Goal: Task Accomplishment & Management: Use online tool/utility

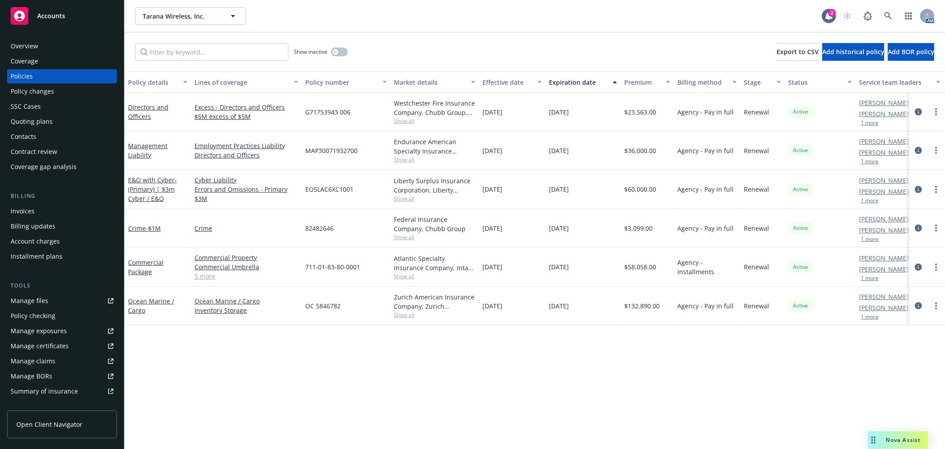
click at [34, 90] on div "Policy changes" at bounding box center [32, 91] width 43 height 14
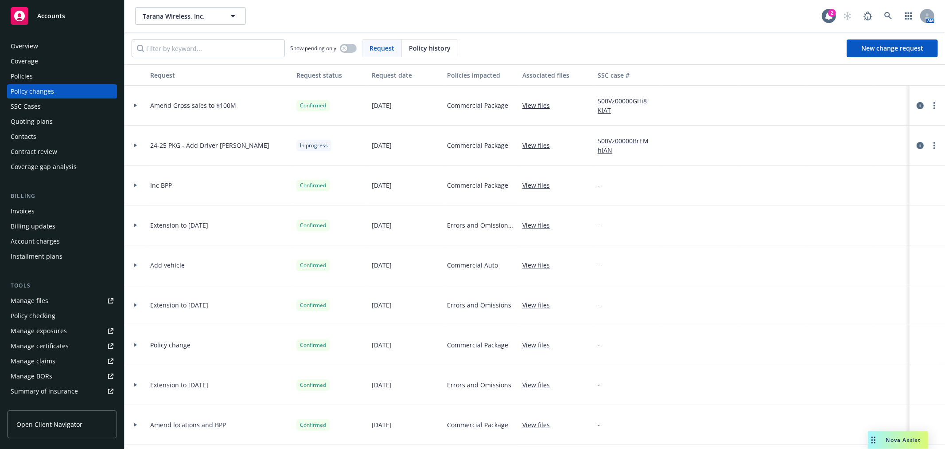
click at [34, 121] on div "Quoting plans" at bounding box center [32, 121] width 42 height 14
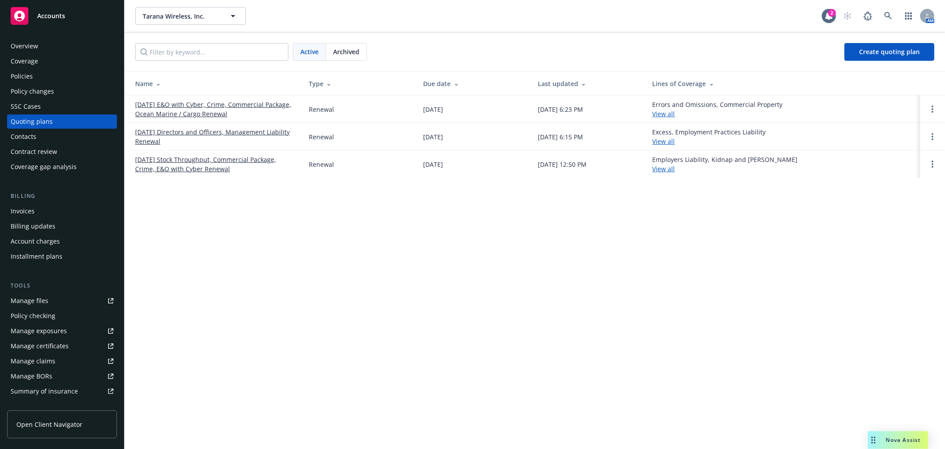
click at [161, 132] on link "10/26/25 Directors and Officers, Management Liability Renewal" at bounding box center [215, 136] width 160 height 19
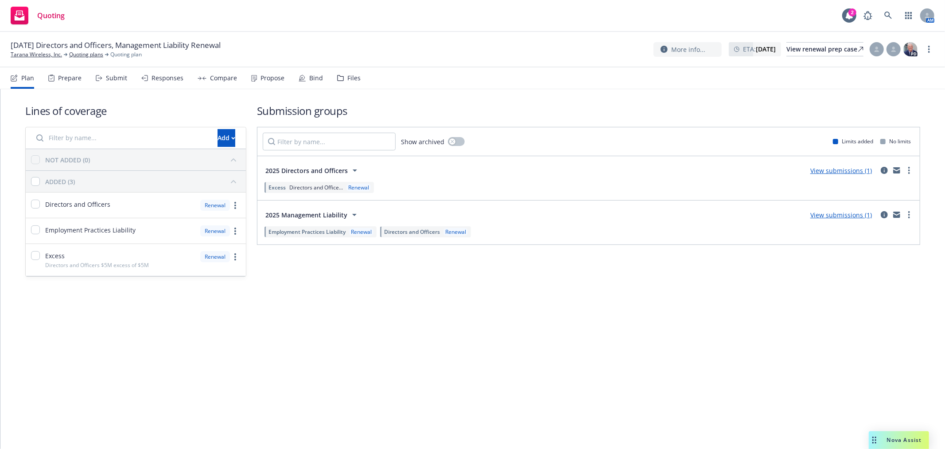
click at [347, 74] on div "Files" at bounding box center [353, 77] width 13 height 7
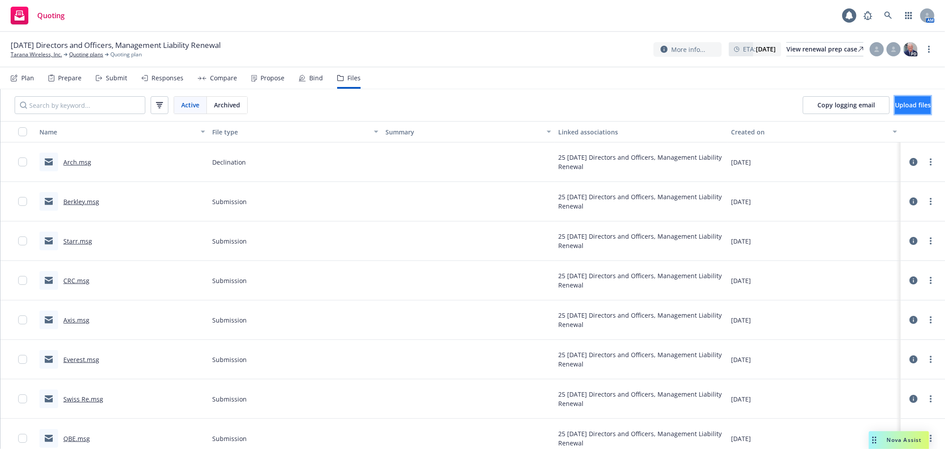
click at [899, 103] on span "Upload files" at bounding box center [913, 105] width 36 height 8
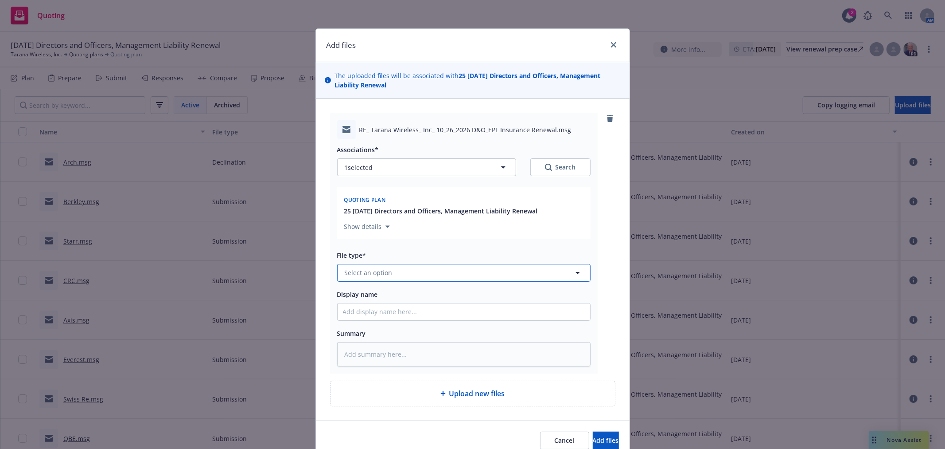
click at [400, 272] on button "Select an option" at bounding box center [464, 273] width 254 height 18
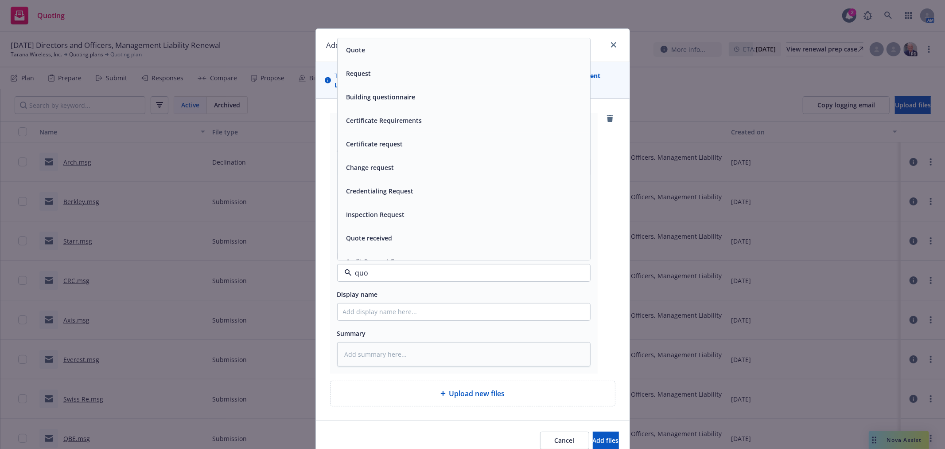
type input "quot"
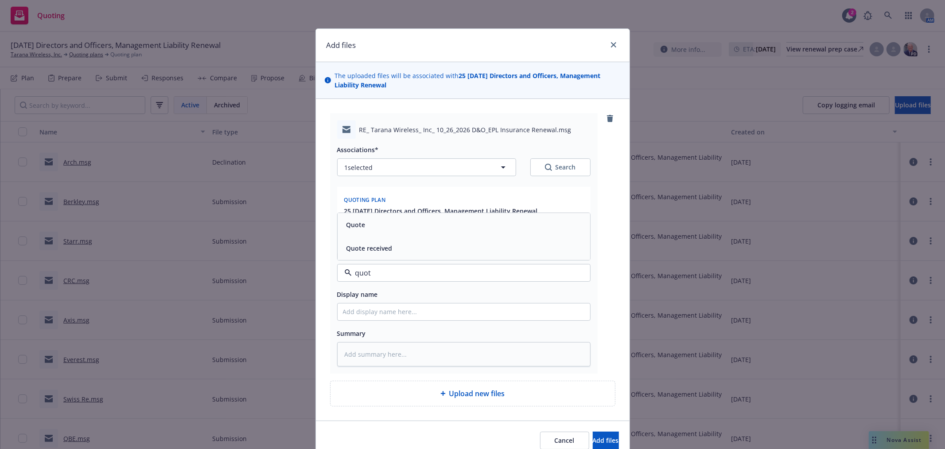
click at [400, 227] on div "Quote" at bounding box center [464, 224] width 242 height 13
click at [377, 305] on input "Display name" at bounding box center [464, 311] width 253 height 17
type textarea "x"
type input "S"
type textarea "x"
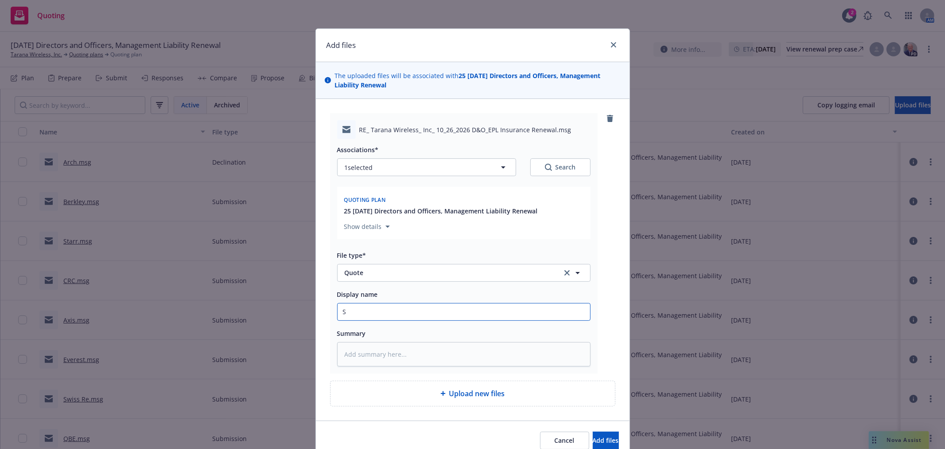
type input "St"
type textarea "x"
type input "Sta"
type textarea "x"
type input "Star"
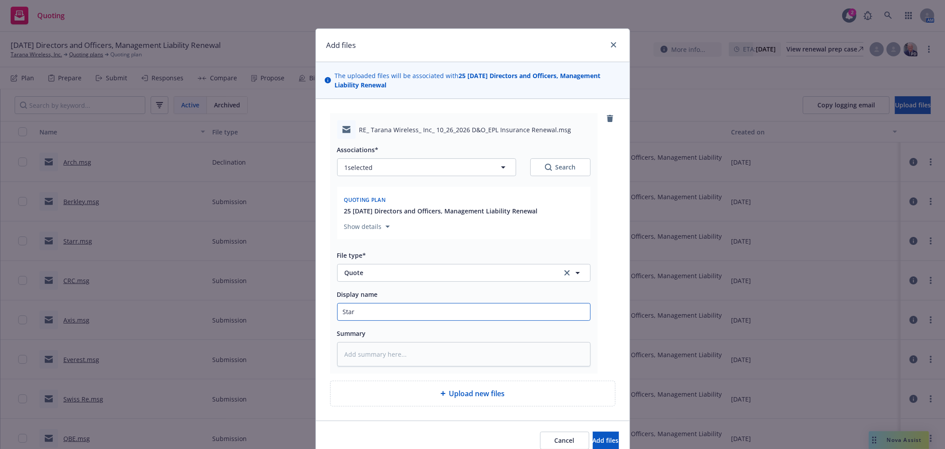
type textarea "x"
type input "Starr"
type textarea "x"
type input "Starr"
type textarea "x"
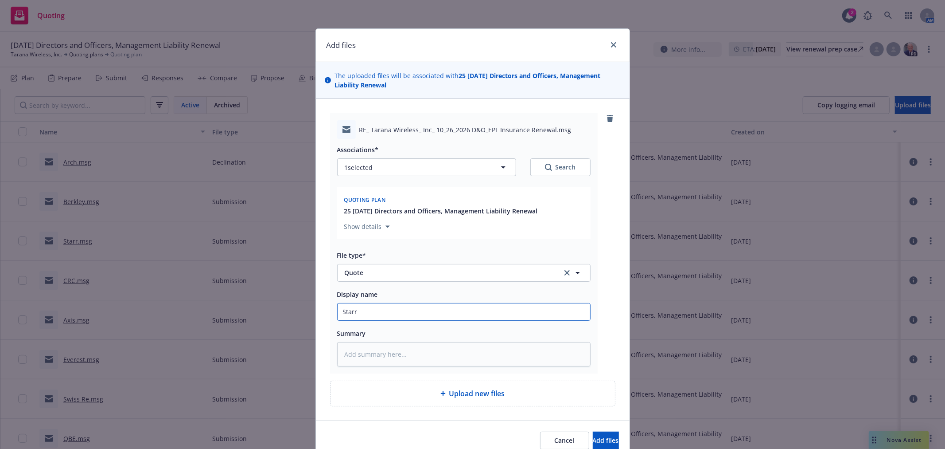
type input "Starr i"
type textarea "x"
type input "Starr in"
type textarea "x"
type input "Starr i"
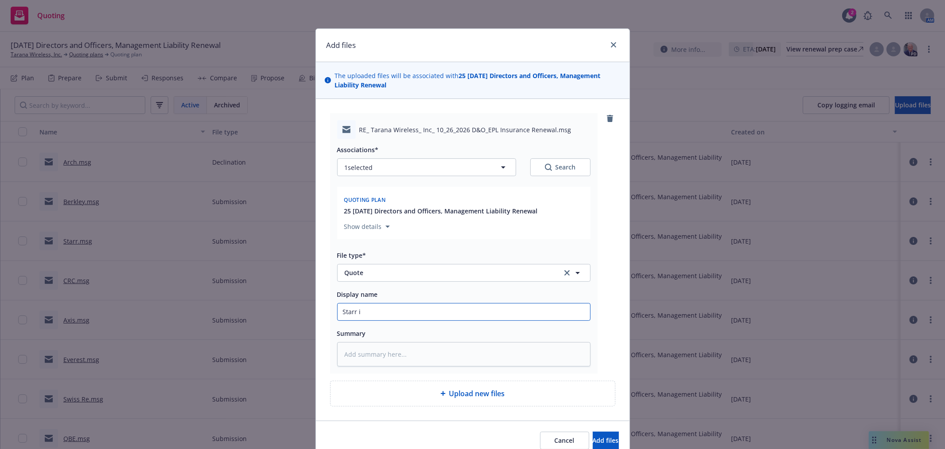
type textarea "x"
type input "Starr ii"
type textarea "x"
type input "Starr i"
type textarea "x"
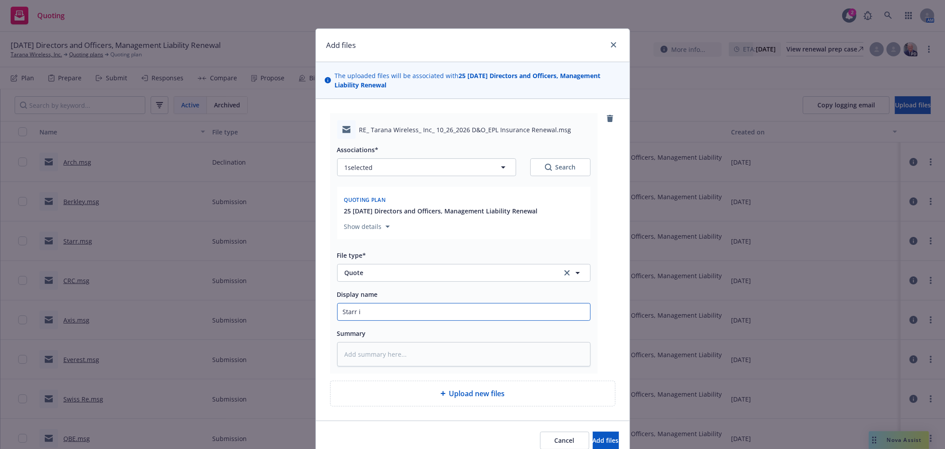
type input "Starr in"
type textarea "x"
type input "Starr ind"
type textarea "x"
type input "Starr indi"
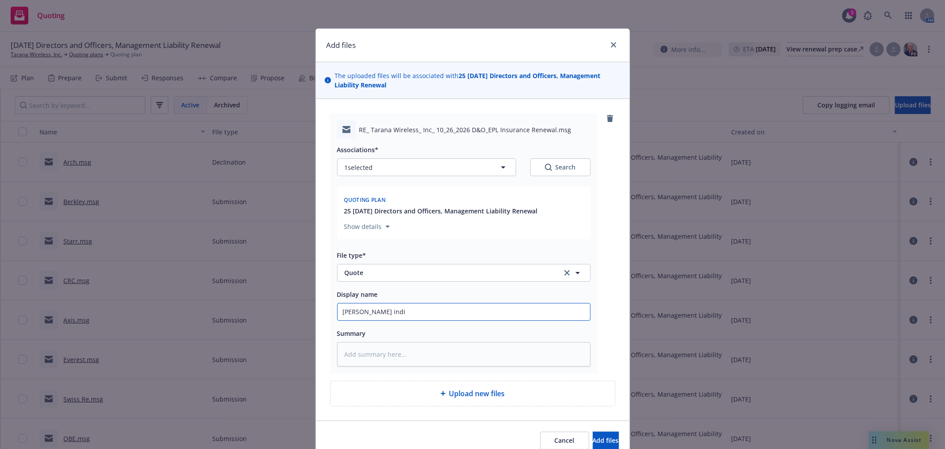
type textarea "x"
type input "Starr indic"
type textarea "x"
type input "Starr indica"
type textarea "x"
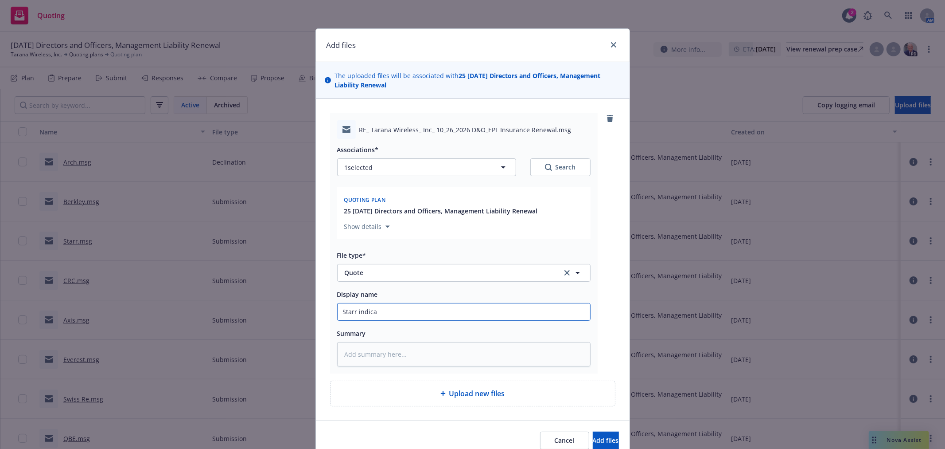
type input "Starr indicat"
type textarea "x"
type input "Starr indicati"
type textarea "x"
type input "Starr indicatio"
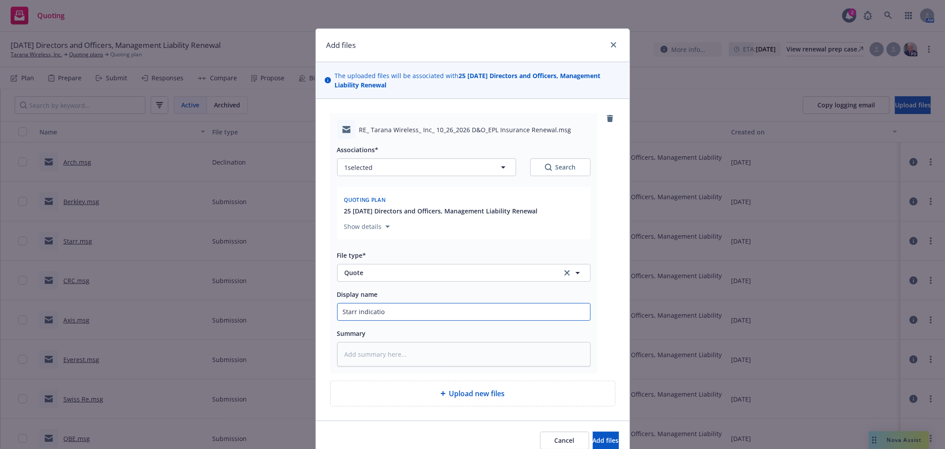
type textarea "x"
type input "Starr indication"
click at [593, 431] on button "Add files" at bounding box center [606, 440] width 26 height 18
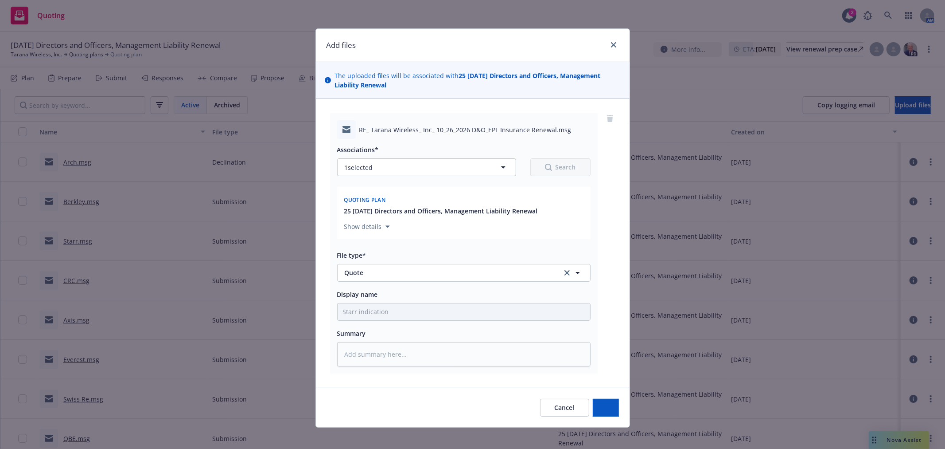
type textarea "x"
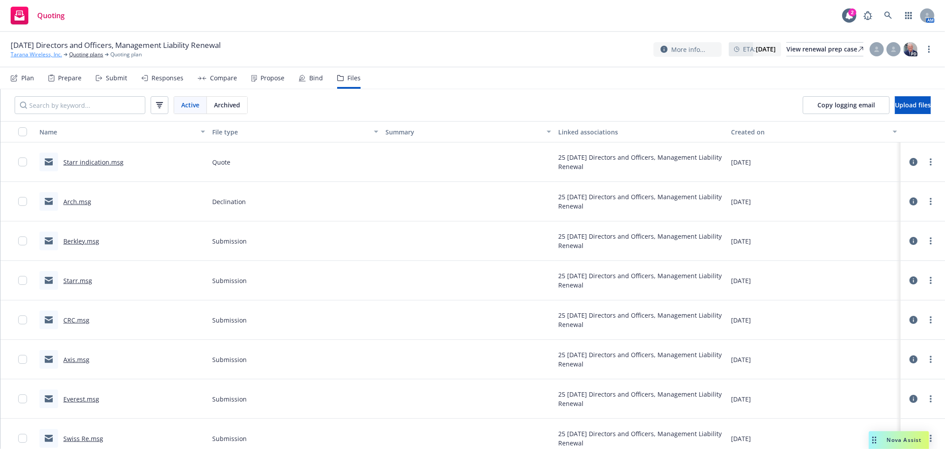
click at [31, 56] on link "Tarana Wireless, Inc." at bounding box center [36, 55] width 51 height 8
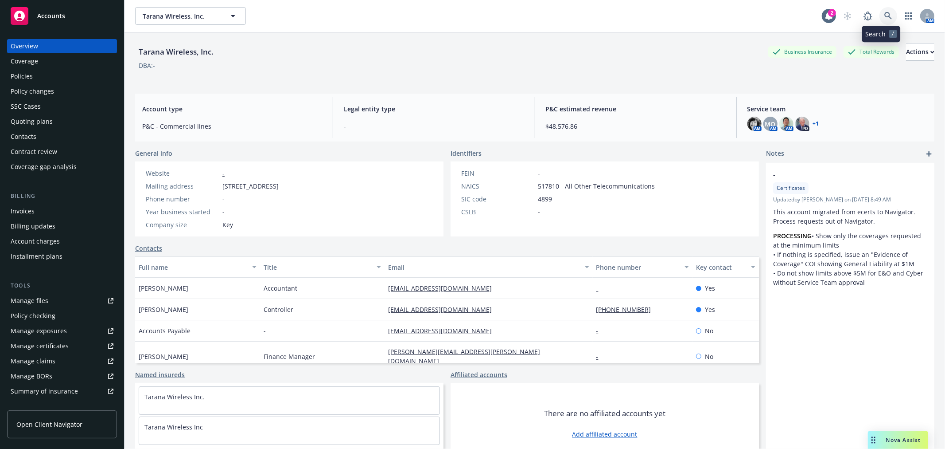
click at [880, 11] on link at bounding box center [889, 16] width 18 height 18
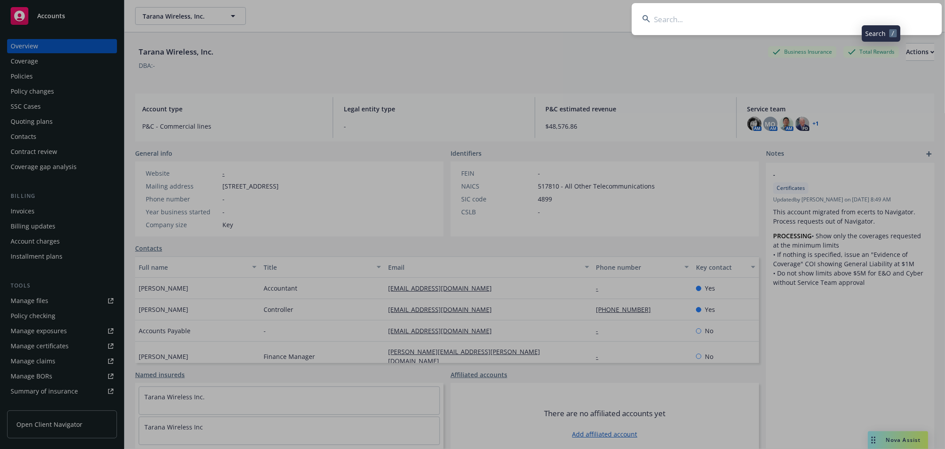
click at [664, 20] on input at bounding box center [787, 19] width 310 height 32
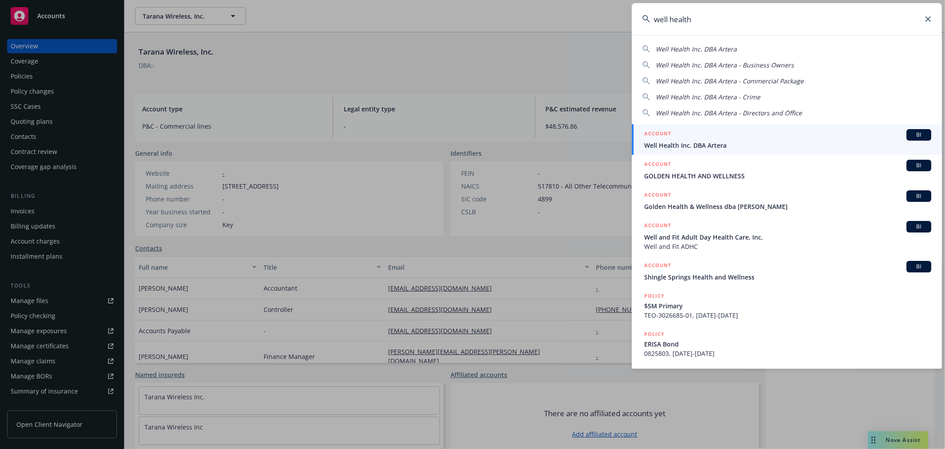
type input "well health"
click at [675, 143] on span "Well Health Inc. DBA Artera" at bounding box center [787, 145] width 287 height 9
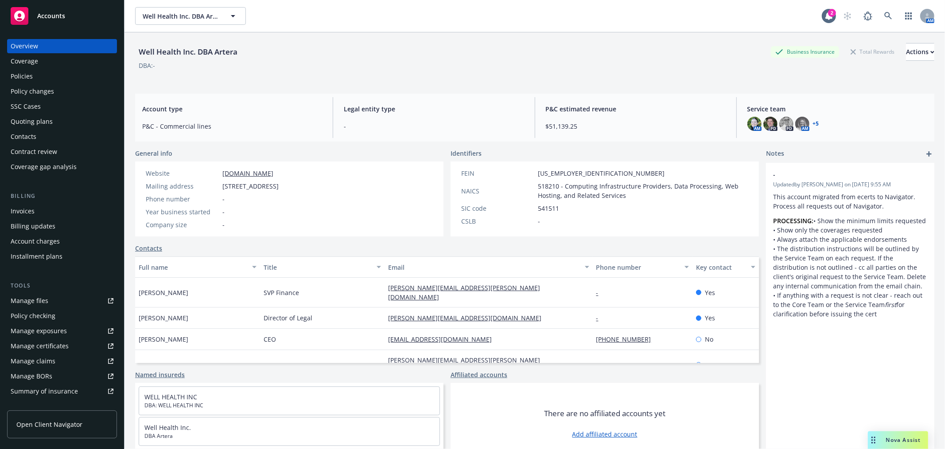
click at [24, 81] on div "Policies" at bounding box center [22, 76] width 22 height 14
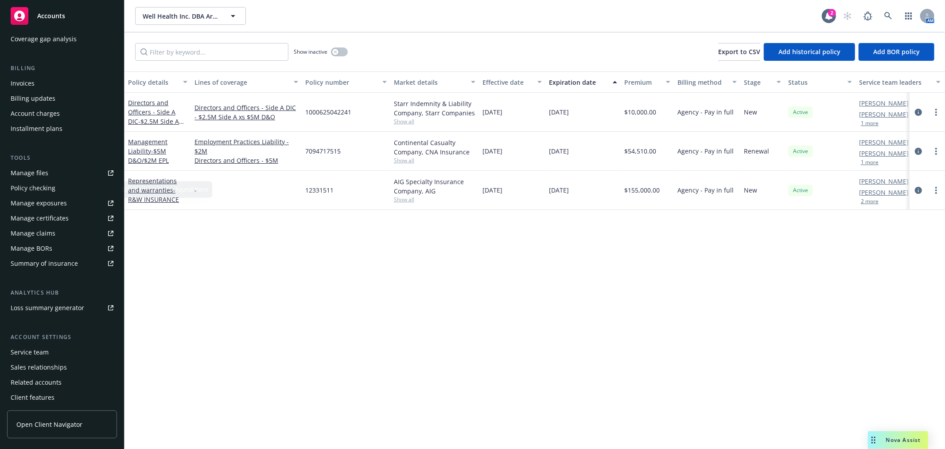
scroll to position [144, 0]
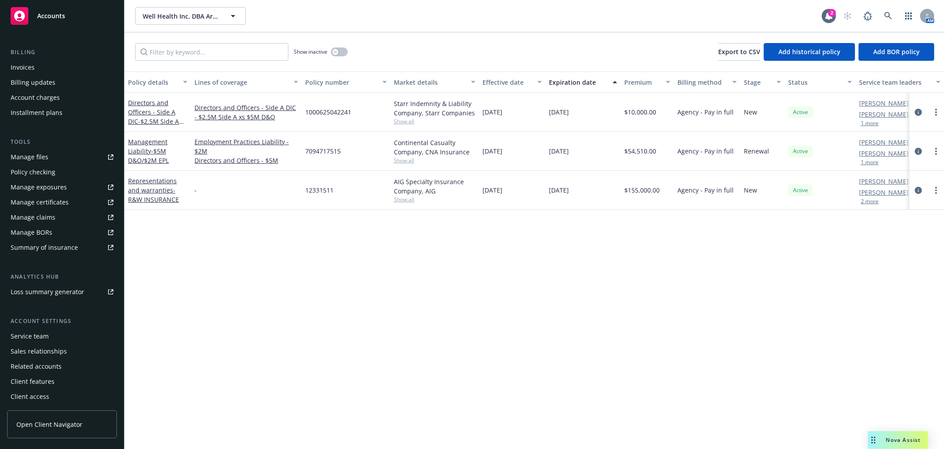
click at [52, 289] on div "Loss summary generator" at bounding box center [48, 292] width 74 height 14
click at [37, 160] on div "Manage files" at bounding box center [30, 157] width 38 height 14
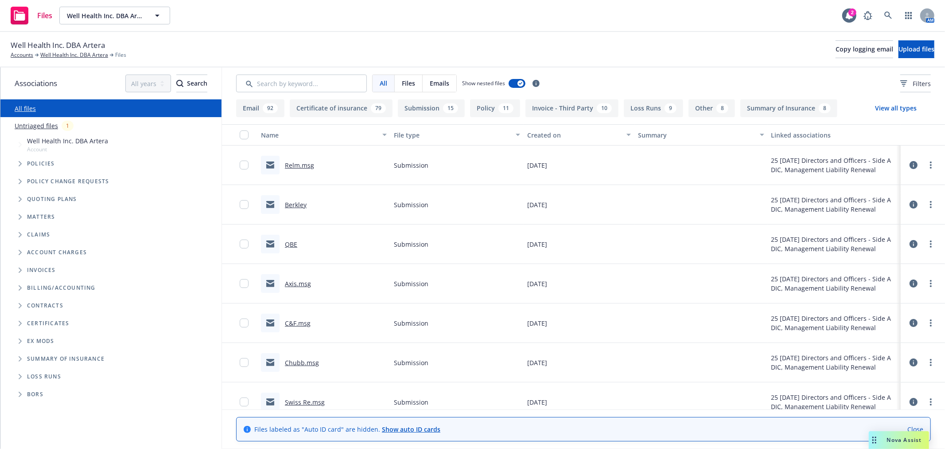
click at [20, 378] on icon "Folder Tree Example" at bounding box center [21, 376] width 4 height 5
click at [30, 406] on link "2025" at bounding box center [34, 409] width 14 height 9
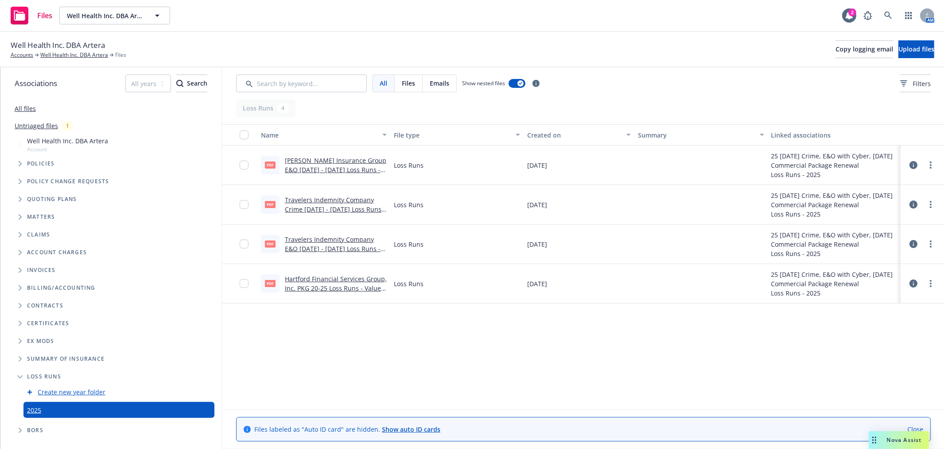
click at [20, 431] on icon "Folder Tree Example" at bounding box center [21, 429] width 4 height 5
click at [20, 431] on icon "Folder Tree Example" at bounding box center [19, 430] width 5 height 3
click at [891, 12] on icon at bounding box center [889, 16] width 8 height 8
click at [886, 15] on icon at bounding box center [889, 16] width 8 height 8
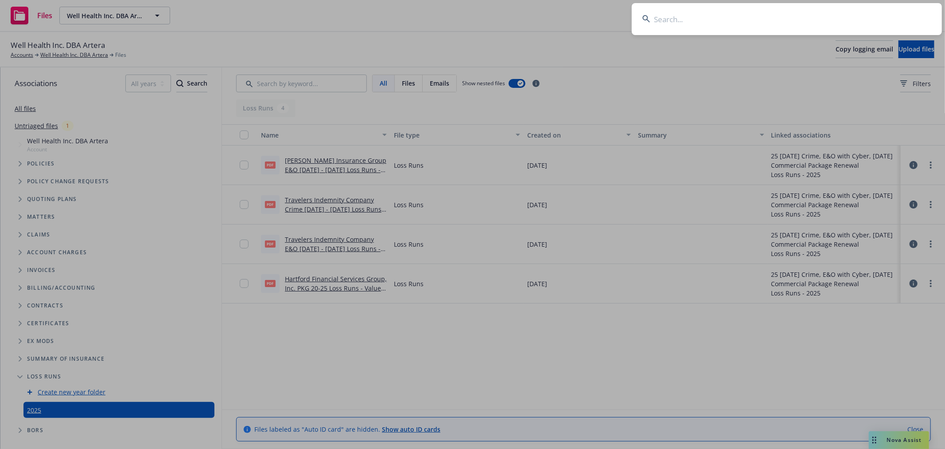
click at [795, 23] on input at bounding box center [787, 19] width 310 height 32
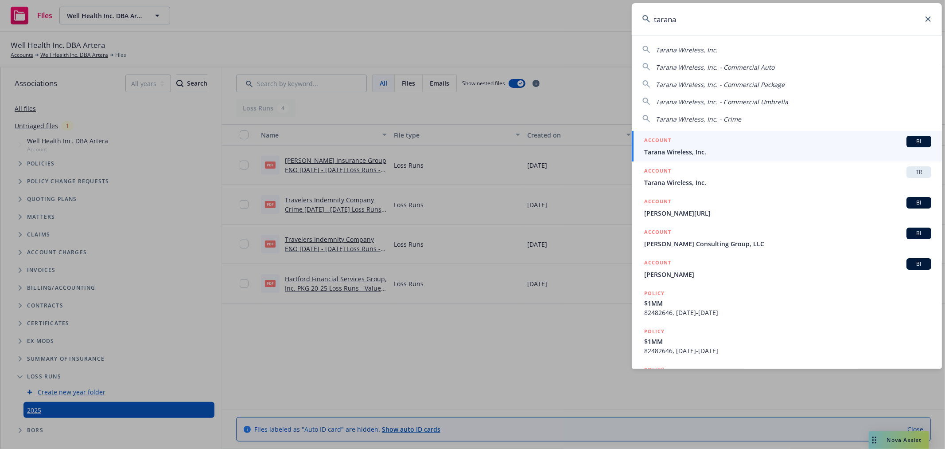
type input "tarana"
click at [759, 144] on div "ACCOUNT BI" at bounding box center [787, 142] width 287 height 12
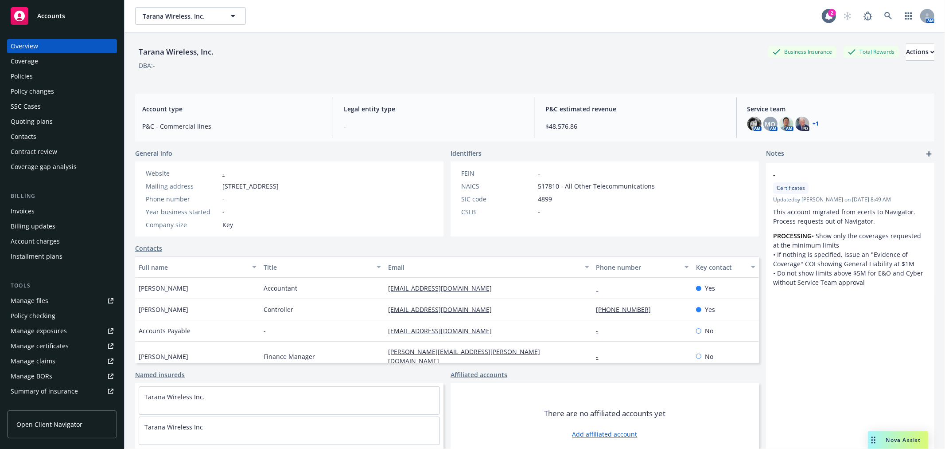
click at [20, 118] on div "Quoting plans" at bounding box center [32, 121] width 42 height 14
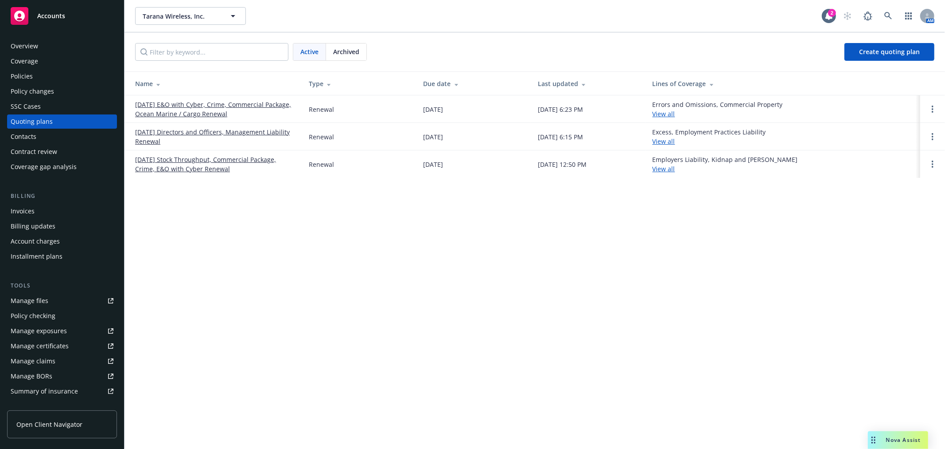
click at [160, 132] on link "[DATE] Directors and Officers, Management Liability Renewal" at bounding box center [215, 136] width 160 height 19
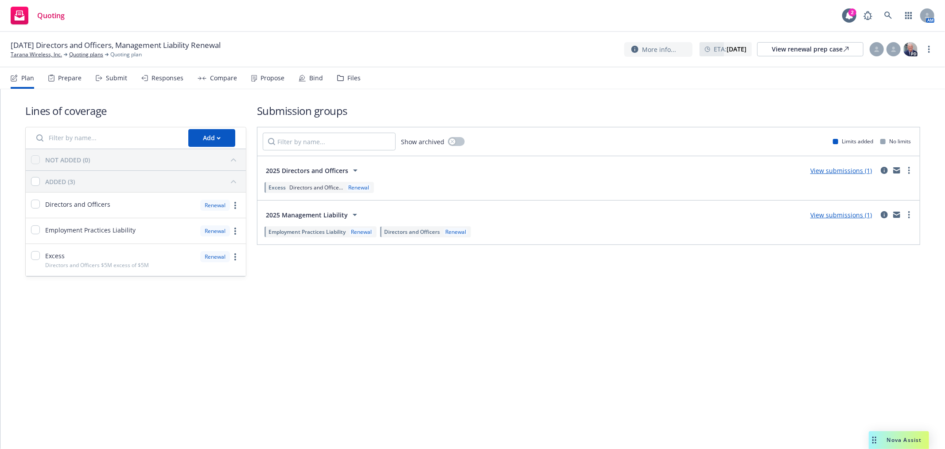
click at [347, 78] on div "Files" at bounding box center [353, 77] width 13 height 7
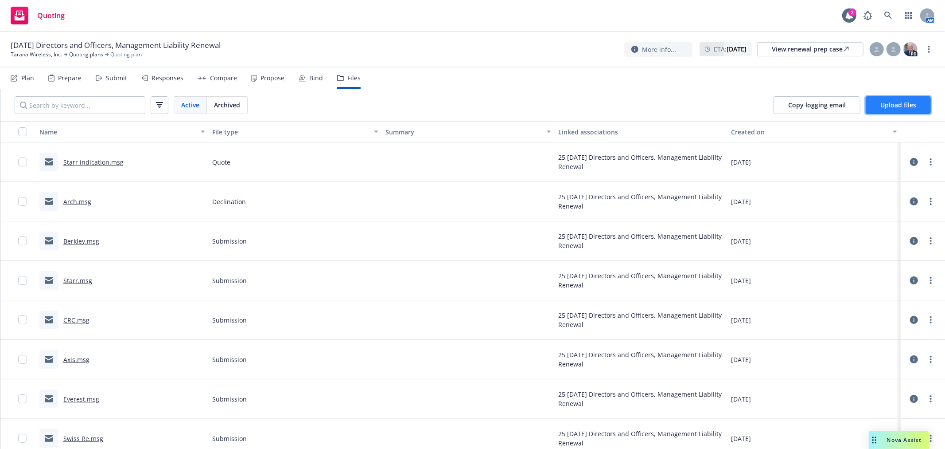
click at [901, 105] on span "Upload files" at bounding box center [899, 105] width 36 height 8
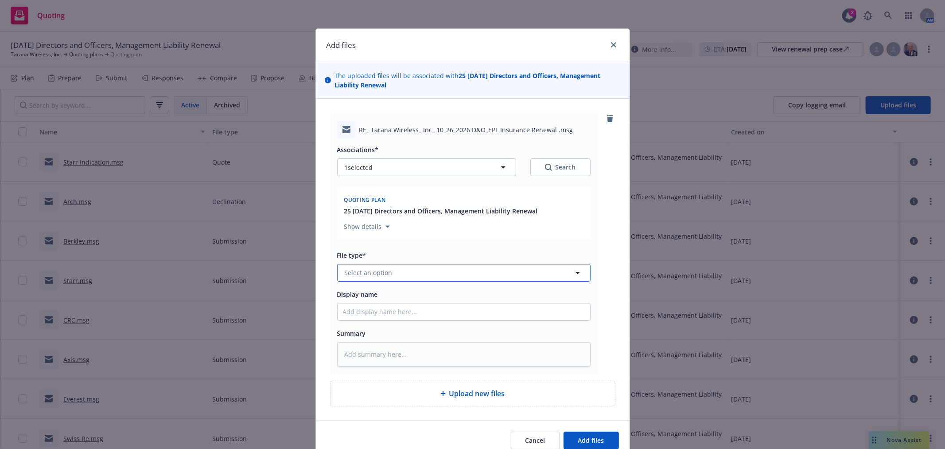
click at [406, 273] on button "Select an option" at bounding box center [464, 273] width 254 height 18
type input "Quote"
click at [417, 235] on div "Quote" at bounding box center [464, 224] width 253 height 23
click at [384, 309] on input "Display name" at bounding box center [464, 311] width 253 height 17
type textarea "x"
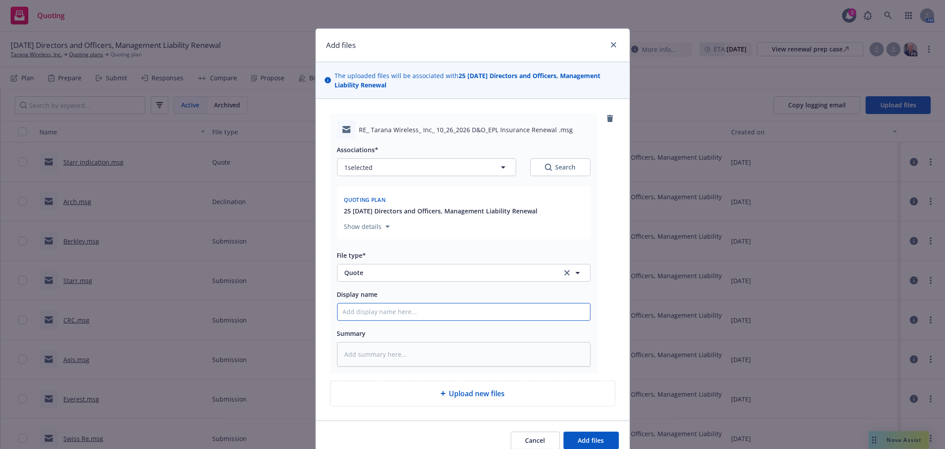
type input "C"
type textarea "x"
type input "C&"
type textarea "x"
type input "C&F"
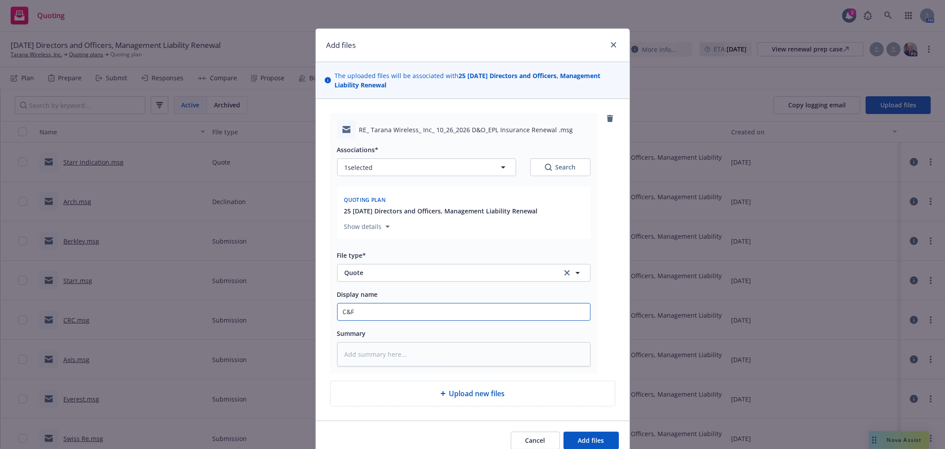
type textarea "x"
type input "C&F"
type textarea "x"
type input "C&F i"
type textarea "x"
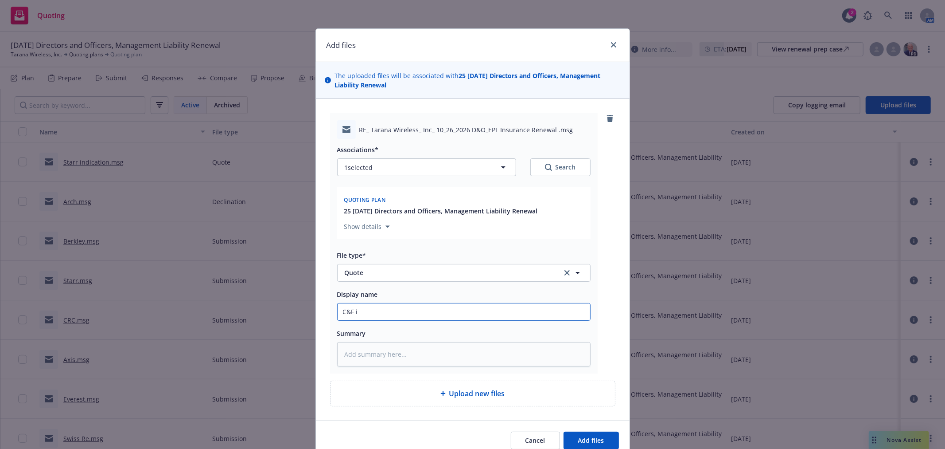
type input "C&F in"
type textarea "x"
type input "C&F ind"
type textarea "x"
type input "C&F indi"
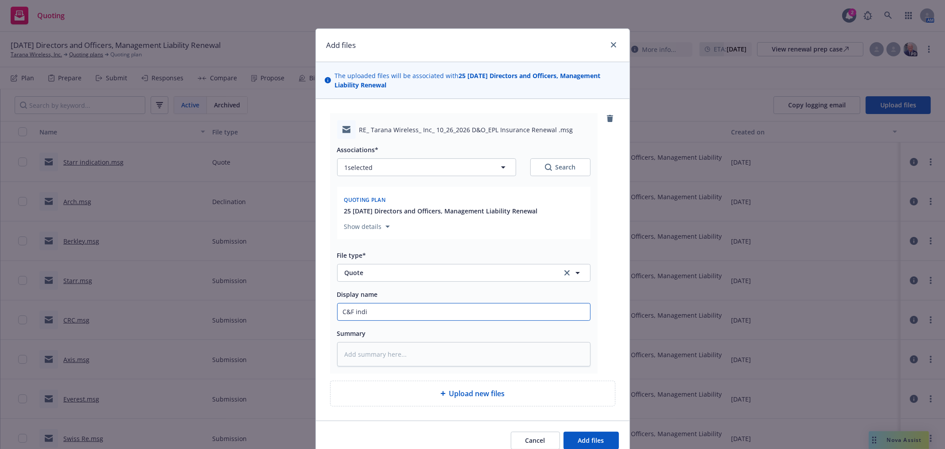
type textarea "x"
type input "C&F indic"
type textarea "x"
type input "C&F indicat"
type textarea "x"
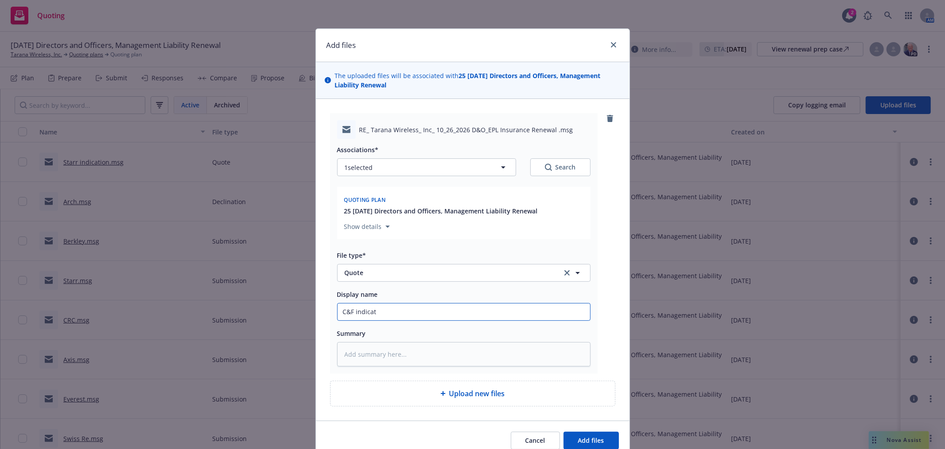
type input "C&F indicatr"
type textarea "x"
type input "C&F indicatri"
type textarea "x"
type input "C&F indicatrio"
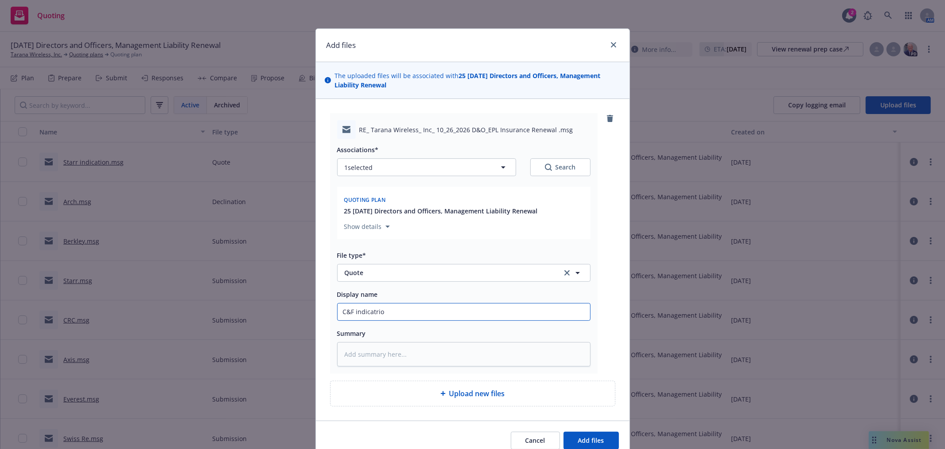
type textarea "x"
type input "C&F indicatri"
type textarea "x"
type input "C&F indicatr"
type textarea "x"
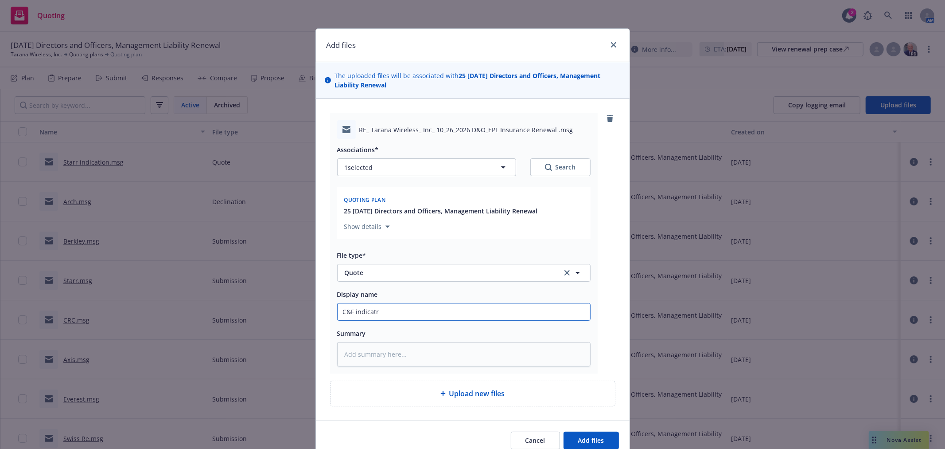
type input "C&F indicat"
type textarea "x"
type input "C&F indicati"
type textarea "x"
type input "C&F indicatio"
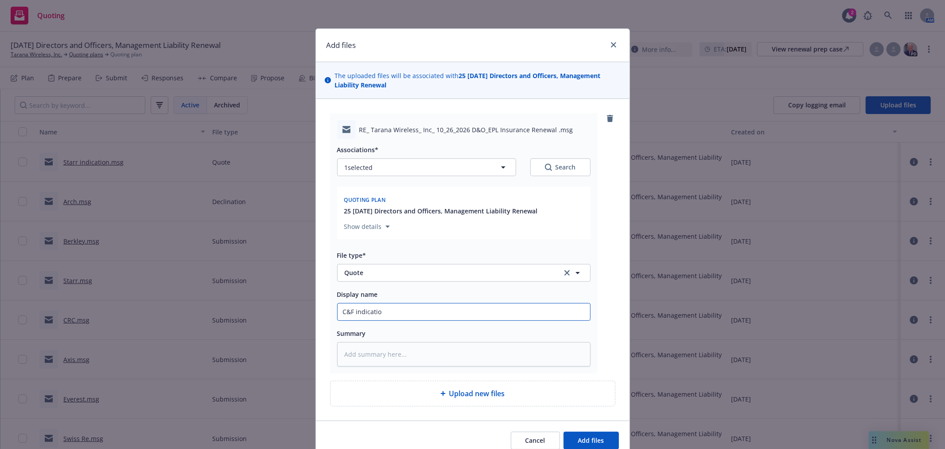
type textarea "x"
type input "C&F indication"
click at [564, 431] on button "Add files" at bounding box center [591, 440] width 55 height 18
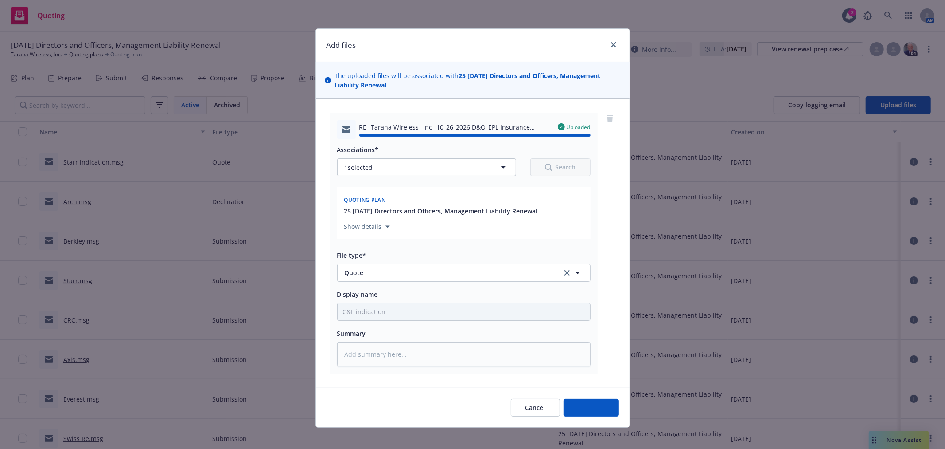
type textarea "x"
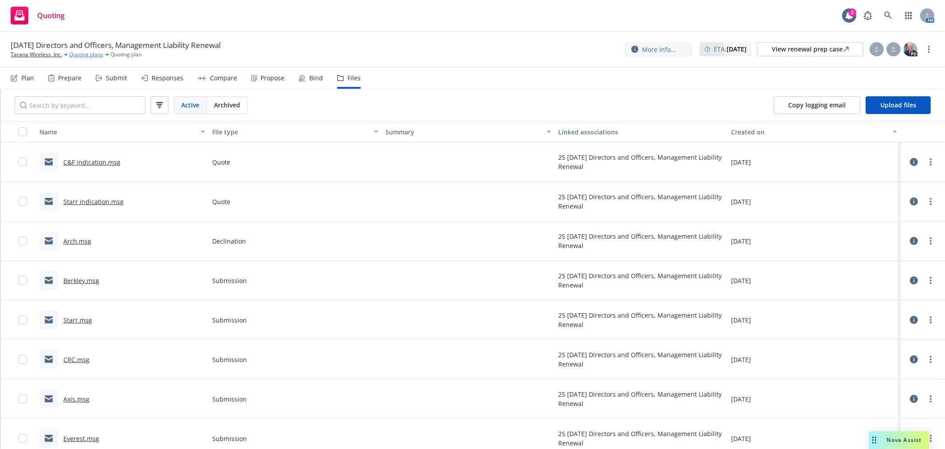
click at [83, 55] on link "Quoting plans" at bounding box center [86, 55] width 34 height 8
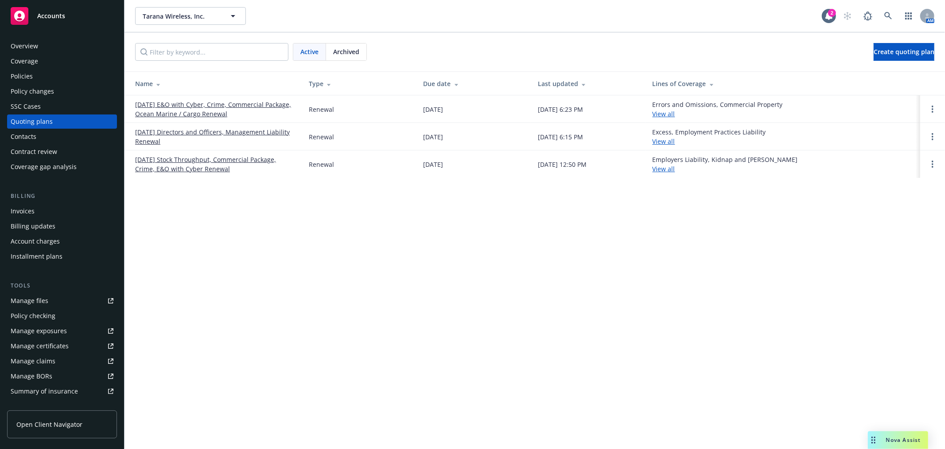
click at [340, 58] on div "Archived" at bounding box center [346, 51] width 40 height 17
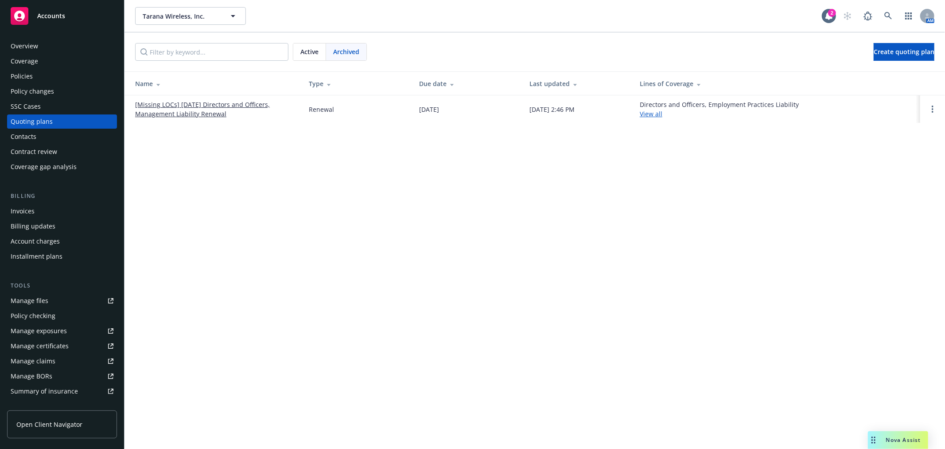
drag, startPoint x: 247, startPoint y: 97, endPoint x: 205, endPoint y: 96, distance: 42.6
click at [238, 98] on td "[Missing LOCs] 10/26/24 Directors and Officers, Management Liability Renewal" at bounding box center [213, 108] width 177 height 27
click at [203, 99] on td "[Missing LOCs] 10/26/24 Directors and Officers, Management Liability Renewal" at bounding box center [213, 108] width 177 height 27
click at [199, 106] on link "[Missing LOCs] 10/26/24 Directors and Officers, Management Liability Renewal" at bounding box center [215, 109] width 160 height 19
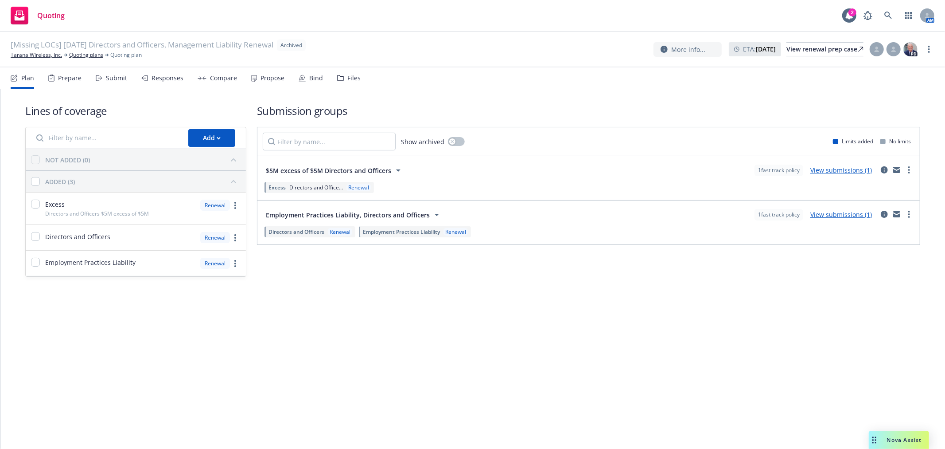
click at [339, 82] on div "Files" at bounding box center [348, 77] width 23 height 21
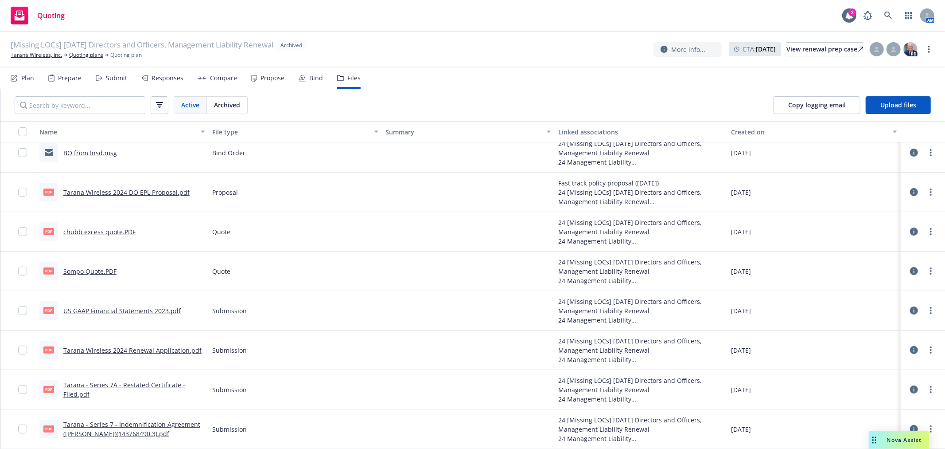
scroll to position [238, 0]
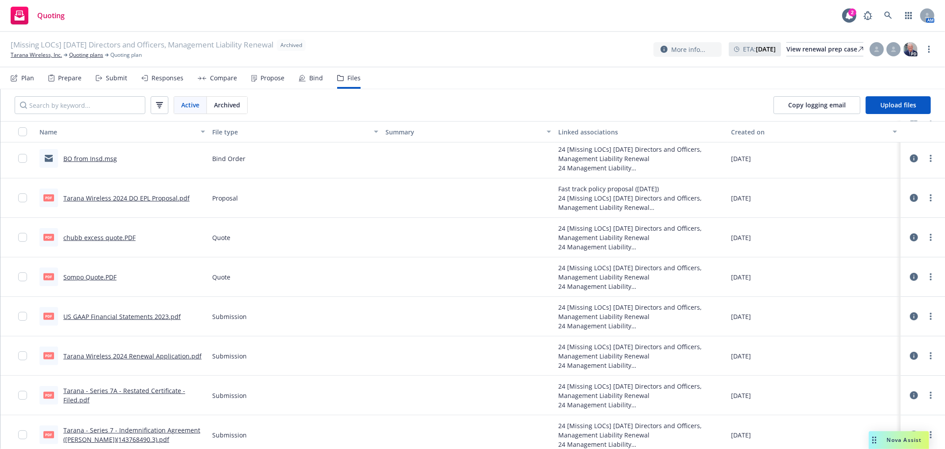
click at [166, 201] on link "Tarana Wireless 2024 DO EPL Proposal.pdf" at bounding box center [126, 198] width 126 height 8
click at [884, 19] on link at bounding box center [889, 16] width 18 height 18
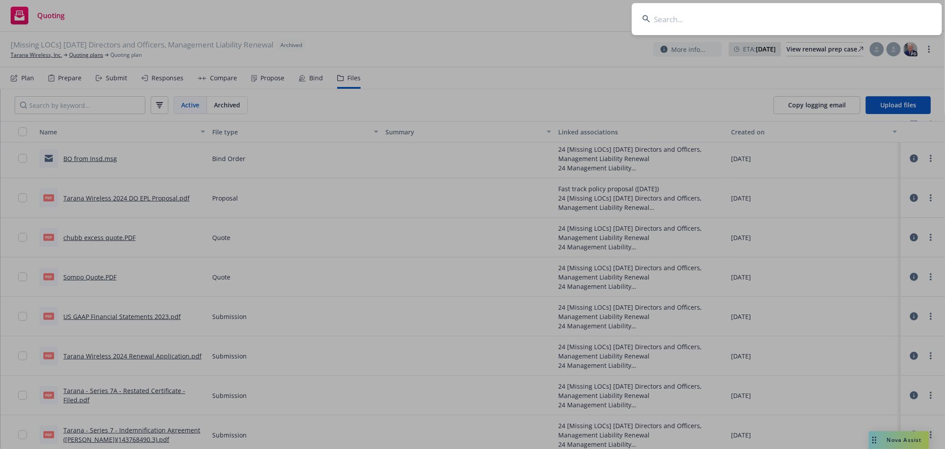
click at [852, 30] on input at bounding box center [787, 19] width 310 height 32
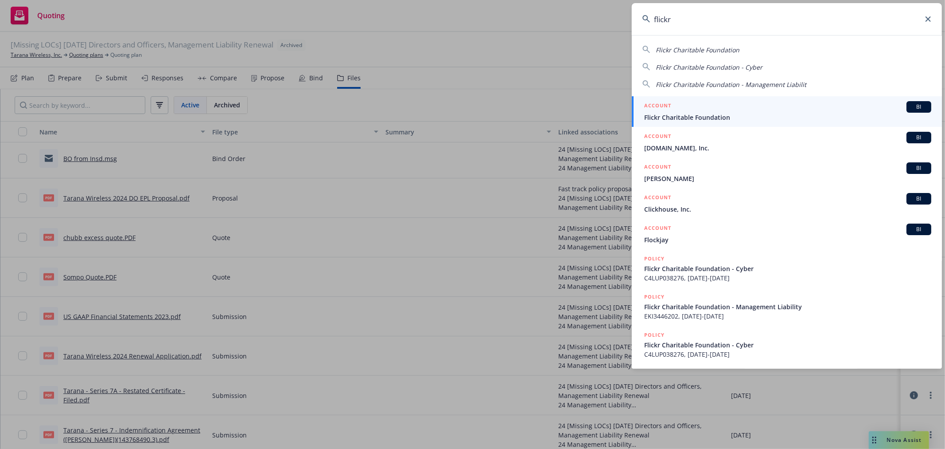
type input "flickr"
click at [768, 114] on span "Flickr Charitable Foundation" at bounding box center [787, 117] width 287 height 9
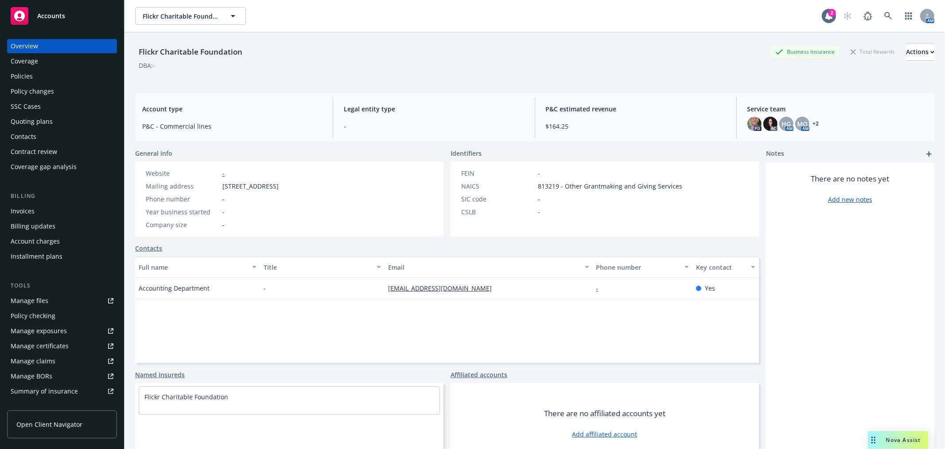
click at [15, 79] on div "Policies" at bounding box center [22, 76] width 22 height 14
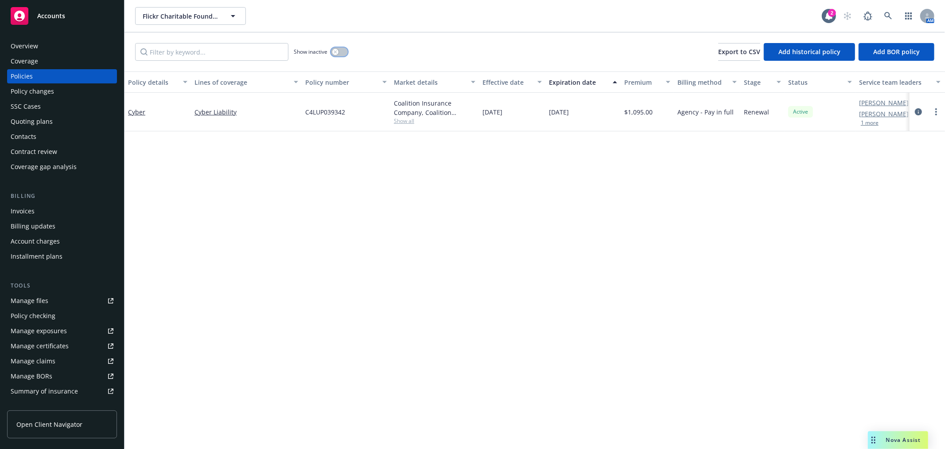
click at [346, 51] on button "button" at bounding box center [339, 51] width 17 height 9
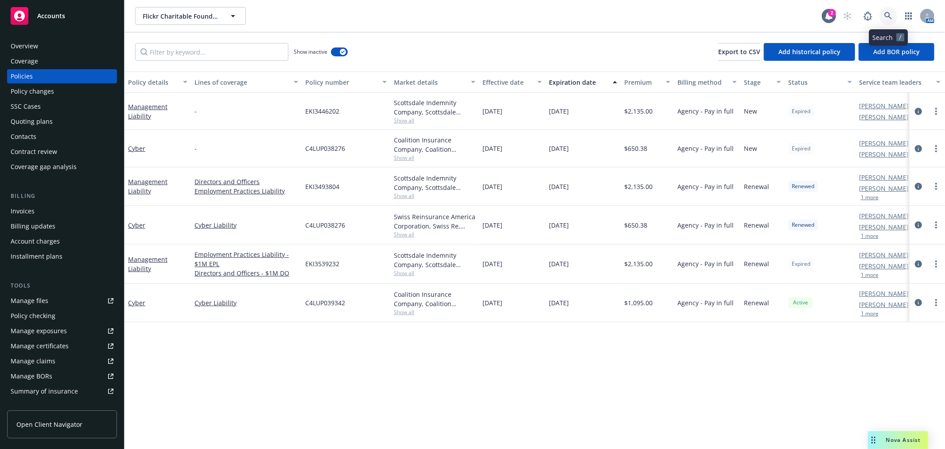
click at [893, 11] on link at bounding box center [889, 16] width 18 height 18
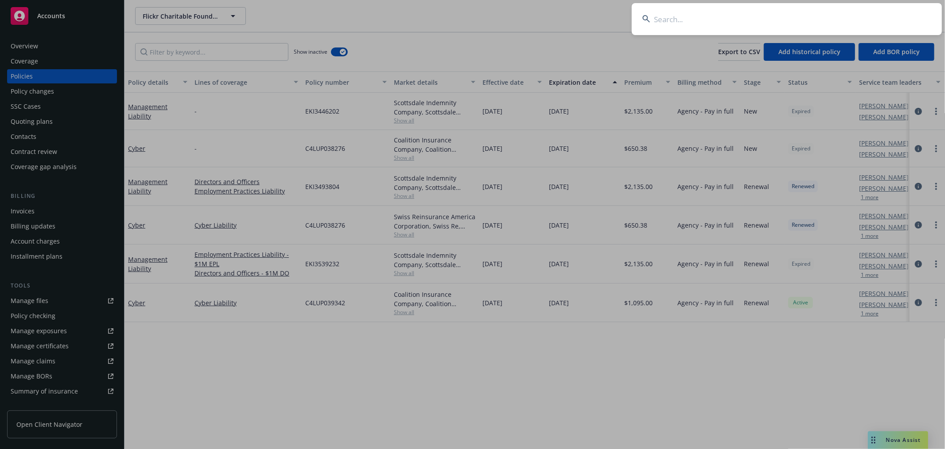
click at [790, 19] on input at bounding box center [787, 19] width 310 height 32
type input "monarch"
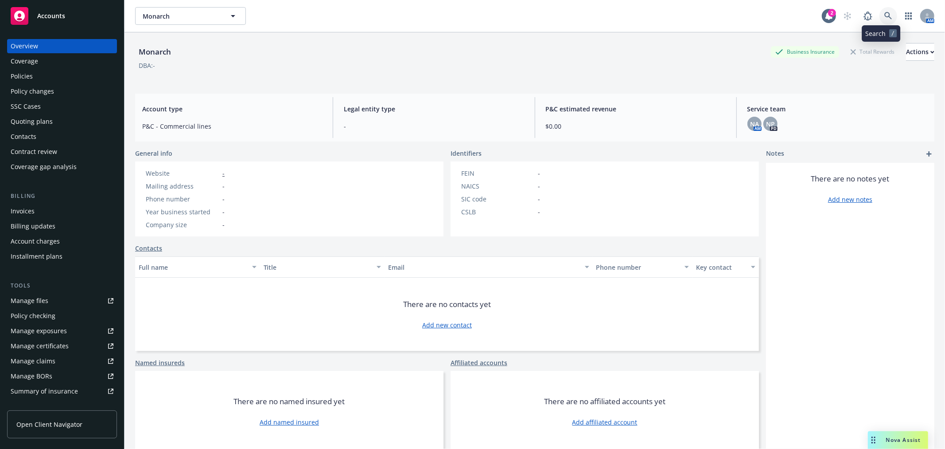
click at [885, 16] on icon at bounding box center [889, 16] width 8 height 8
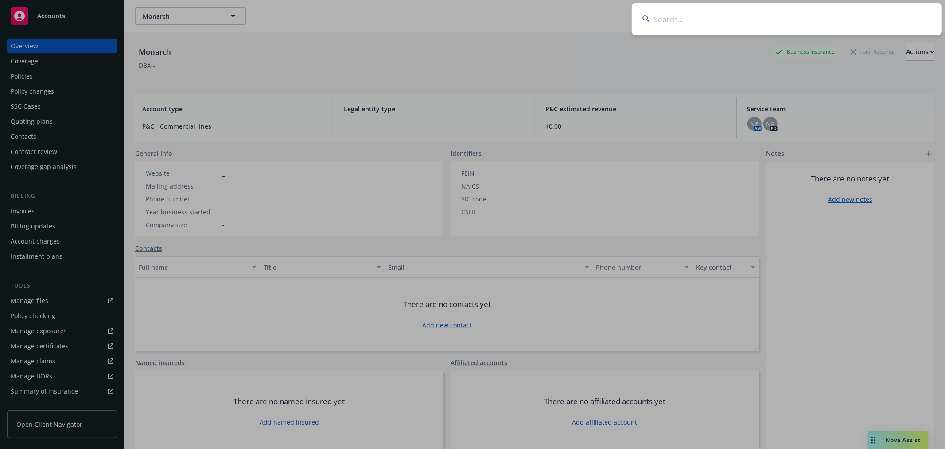
click at [836, 11] on input at bounding box center [787, 19] width 310 height 32
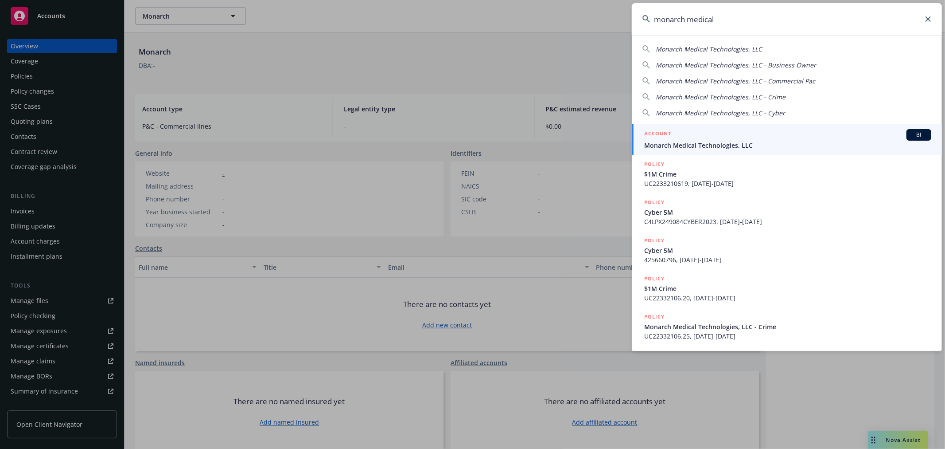
type input "monarch medical"
click at [726, 147] on span "Monarch Medical Technologies, LLC" at bounding box center [787, 145] width 287 height 9
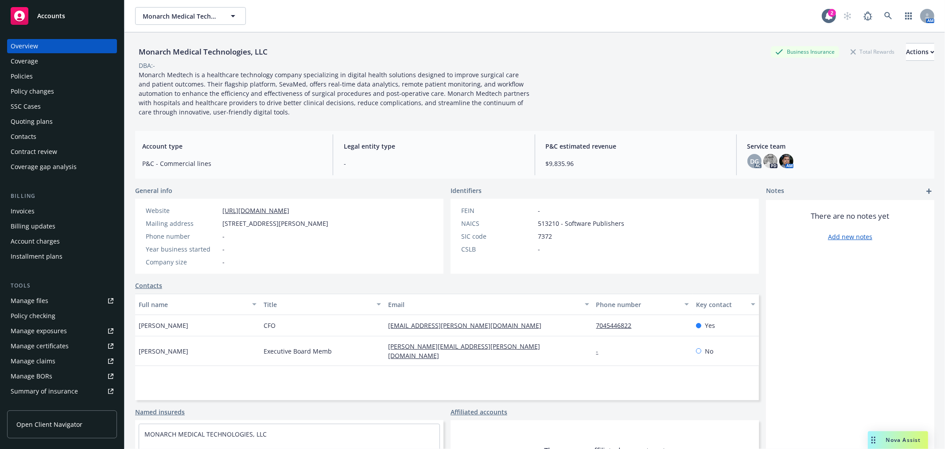
click at [35, 78] on div "Policies" at bounding box center [62, 76] width 103 height 14
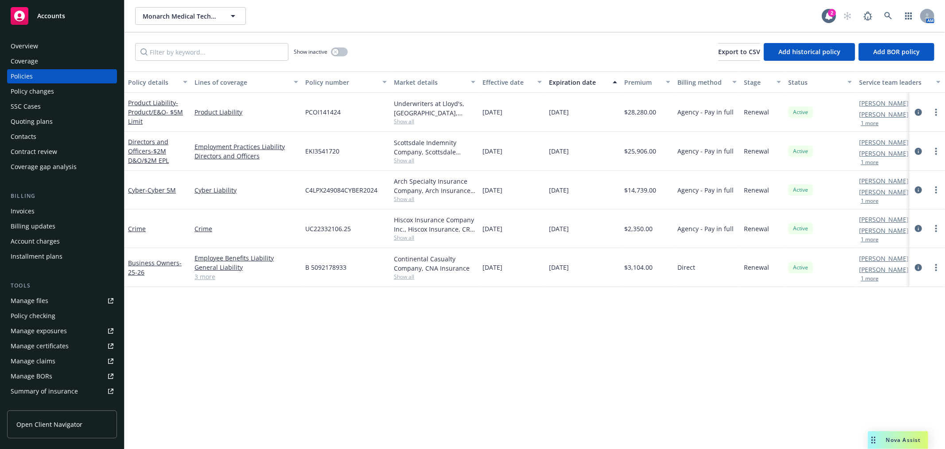
click at [870, 143] on link "[PERSON_NAME]" at bounding box center [884, 141] width 50 height 9
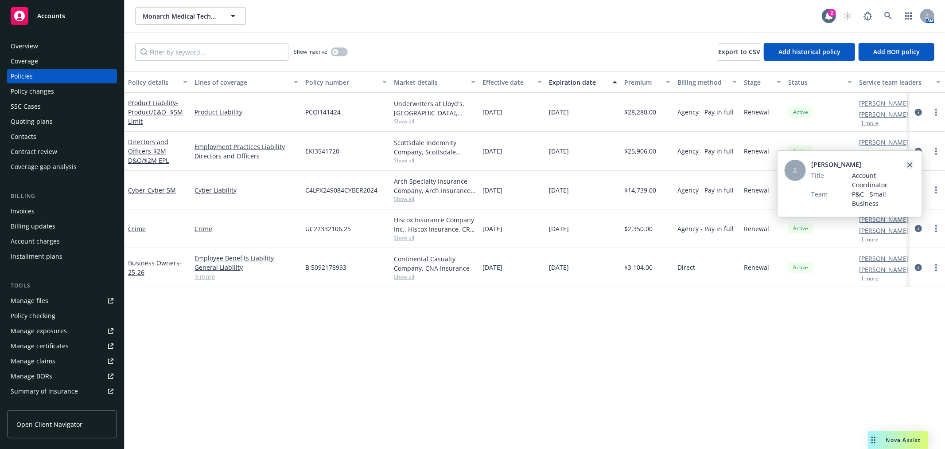
click at [912, 163] on icon "close" at bounding box center [910, 164] width 5 height 5
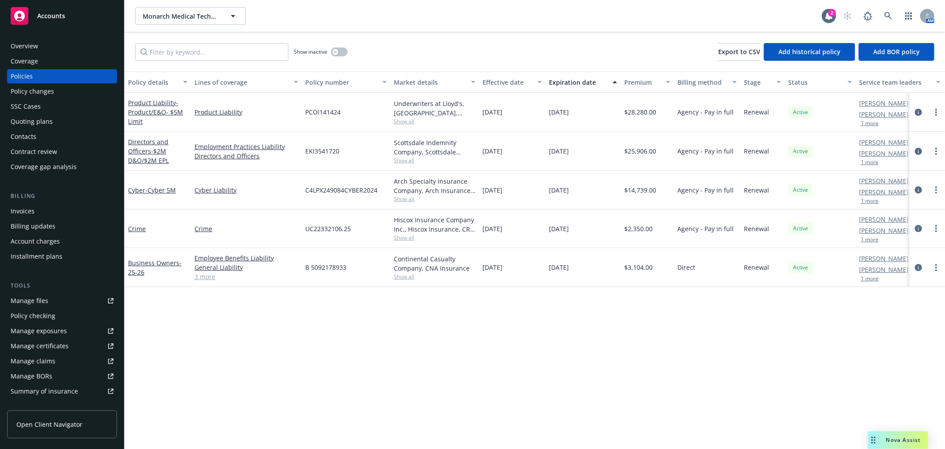
click at [883, 152] on link "[PERSON_NAME]" at bounding box center [884, 152] width 50 height 9
click at [910, 170] on div "[PERSON_NAME] Title Senior Account Manager Team P&C - Small Business" at bounding box center [850, 194] width 144 height 66
click at [26, 44] on div "Overview" at bounding box center [24, 46] width 27 height 14
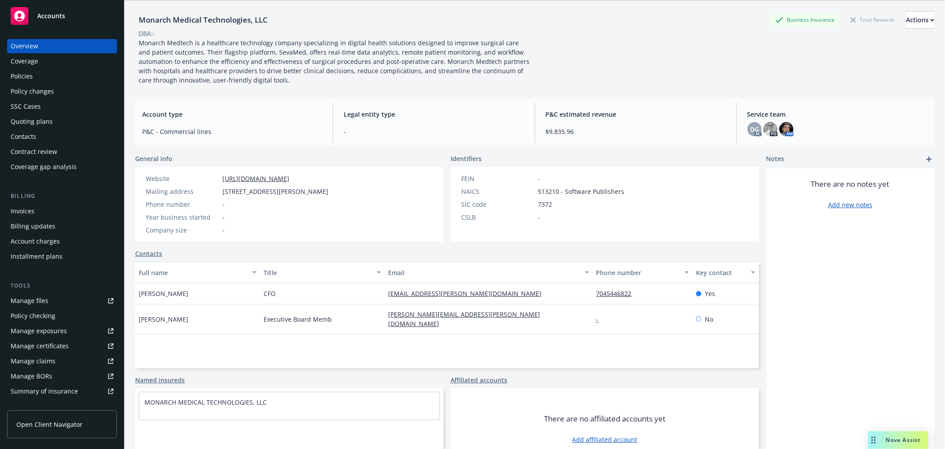
scroll to position [49, 0]
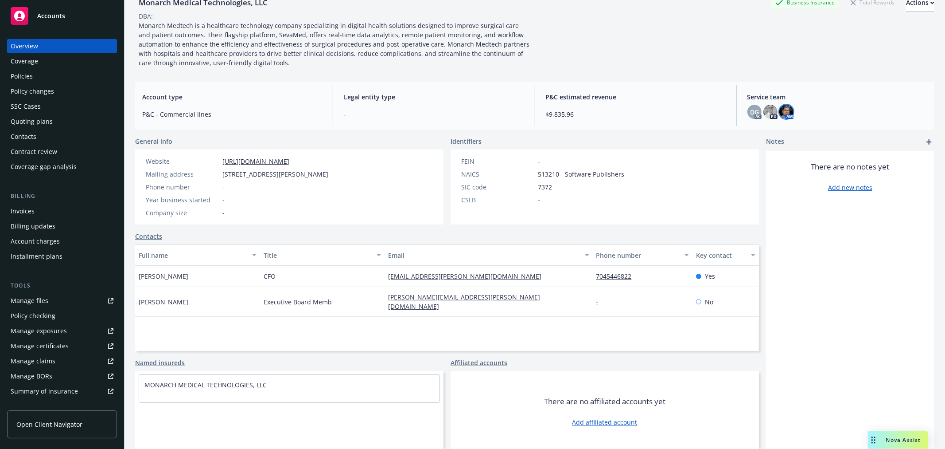
click at [786, 109] on img at bounding box center [787, 112] width 14 height 14
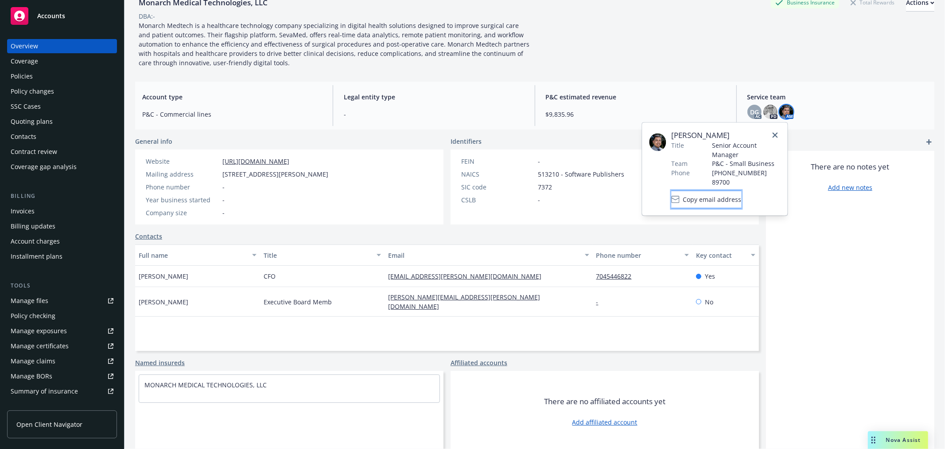
click at [737, 195] on span "Copy email address" at bounding box center [712, 199] width 59 height 9
click at [777, 133] on icon "close" at bounding box center [775, 135] width 5 height 5
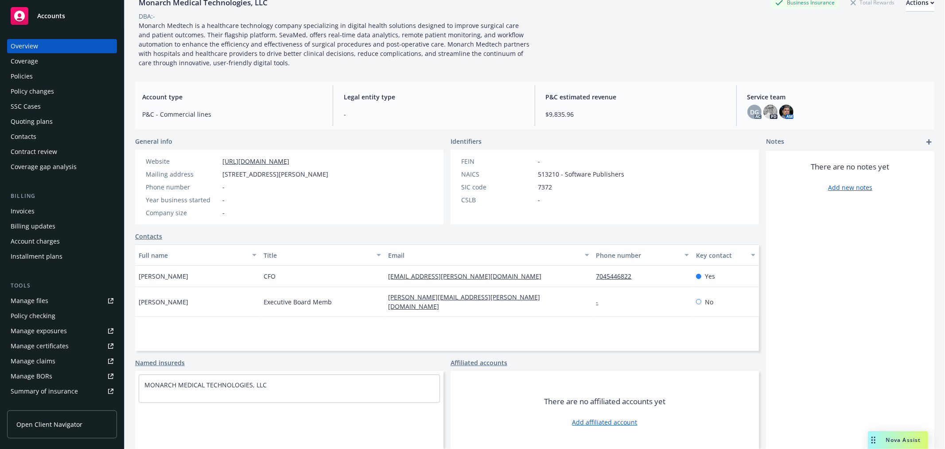
click at [15, 78] on div "Policies" at bounding box center [22, 76] width 22 height 14
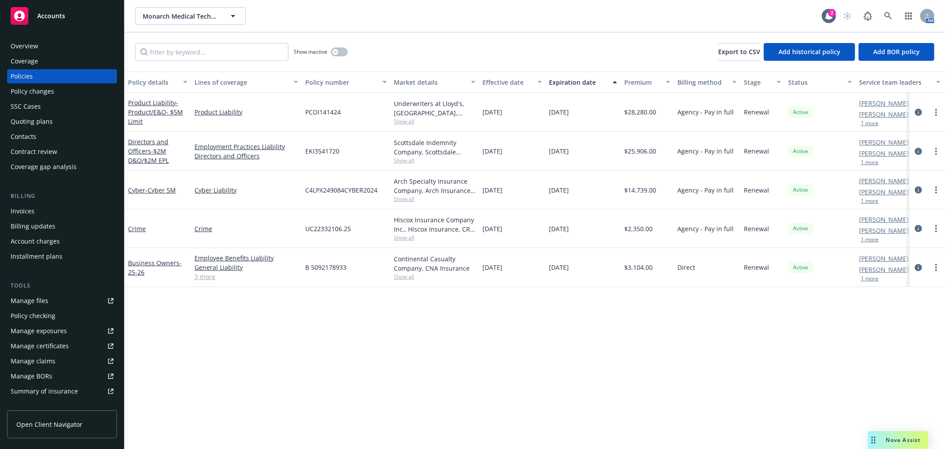
click at [12, 44] on div "Overview" at bounding box center [24, 46] width 27 height 14
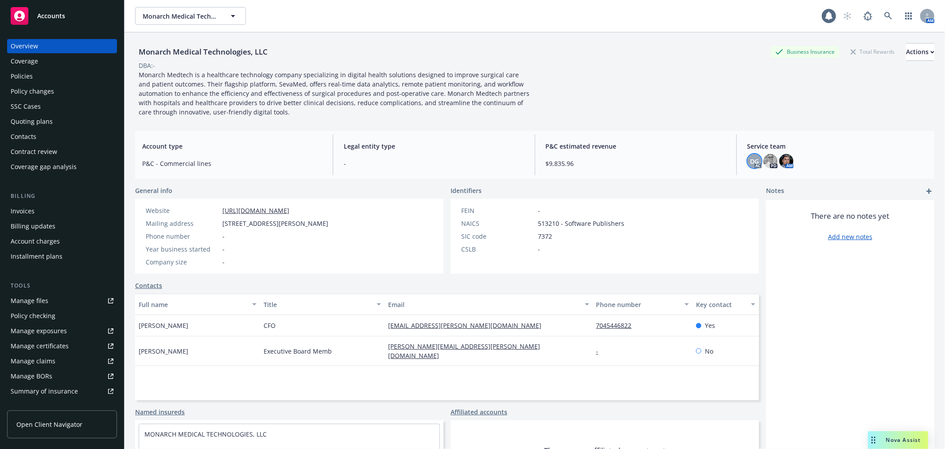
click at [752, 162] on span "DG" at bounding box center [754, 160] width 9 height 9
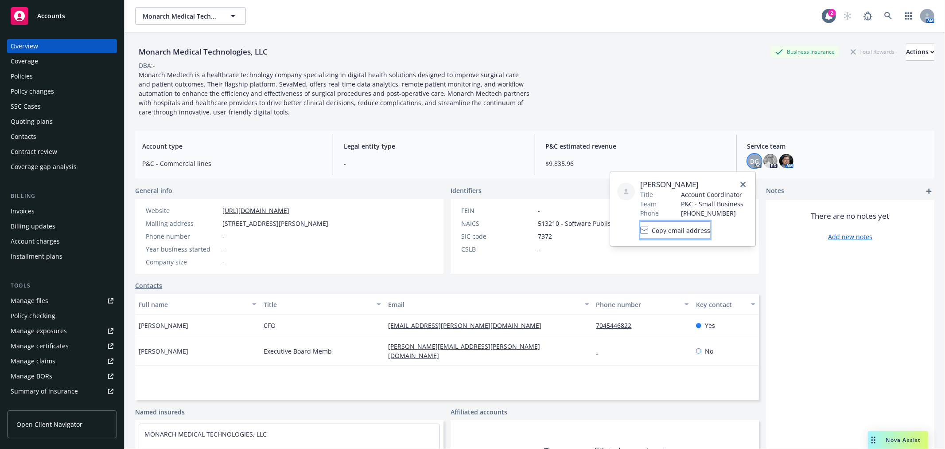
click at [707, 228] on span "Copy email address" at bounding box center [681, 229] width 59 height 9
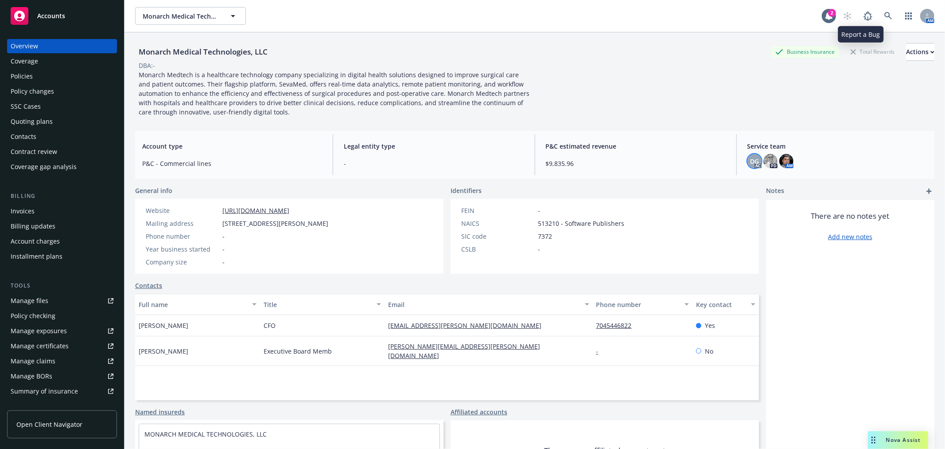
click at [891, 15] on div "AM" at bounding box center [887, 16] width 96 height 18
click at [886, 15] on link at bounding box center [889, 16] width 18 height 18
click at [54, 16] on span "Accounts" at bounding box center [51, 15] width 28 height 7
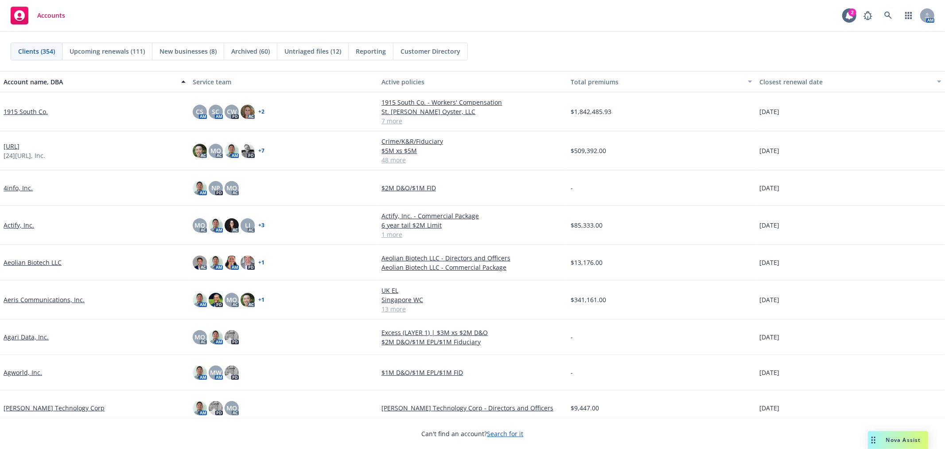
click at [42, 78] on div "Account name, DBA" at bounding box center [90, 81] width 172 height 9
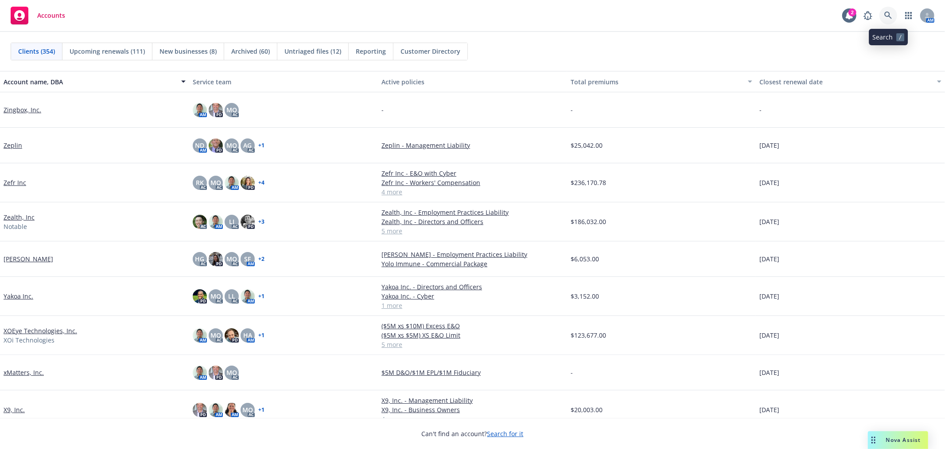
click at [884, 12] on link at bounding box center [889, 16] width 18 height 18
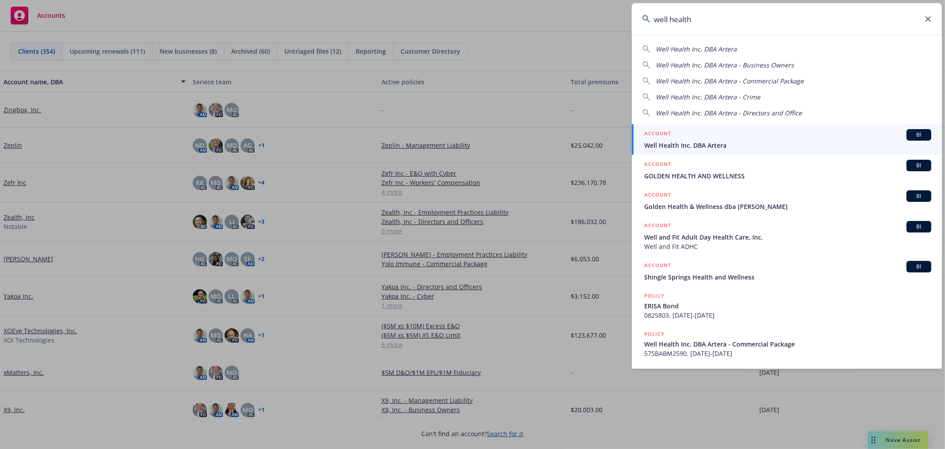
type input "well health"
click at [779, 141] on span "Well Health Inc. DBA Artera" at bounding box center [787, 145] width 287 height 9
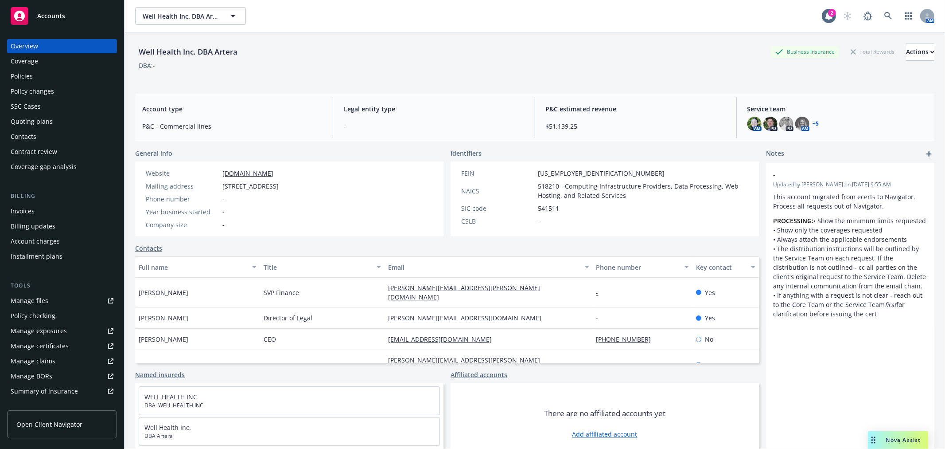
click at [56, 92] on div "Policy changes" at bounding box center [62, 91] width 103 height 14
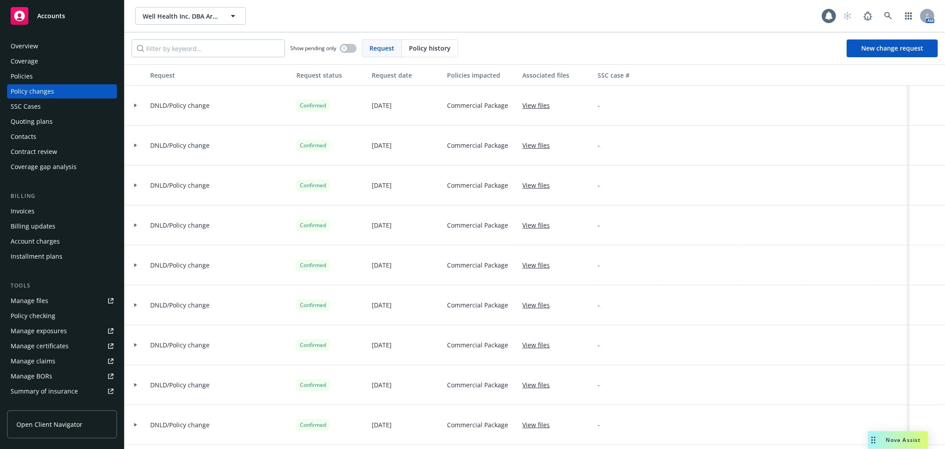
click at [58, 92] on div "Policy changes" at bounding box center [62, 91] width 103 height 14
click at [43, 112] on div "SSC Cases" at bounding box center [62, 106] width 103 height 14
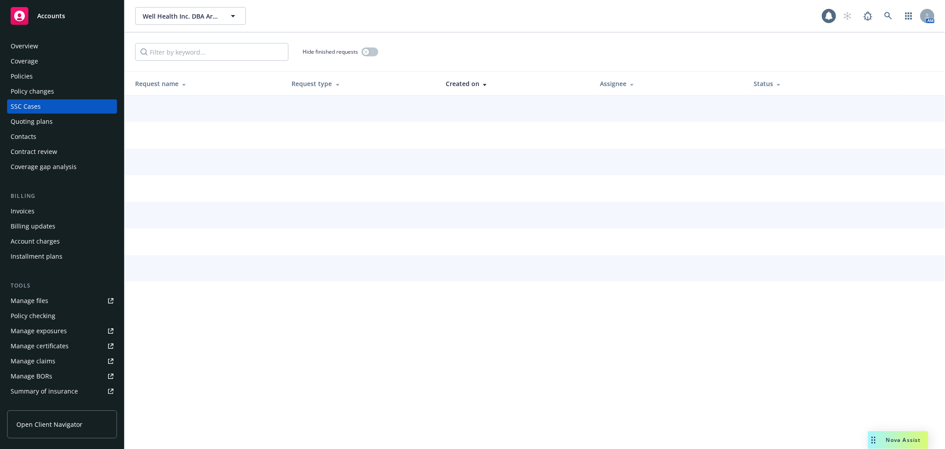
click at [43, 122] on div "Quoting plans" at bounding box center [32, 121] width 42 height 14
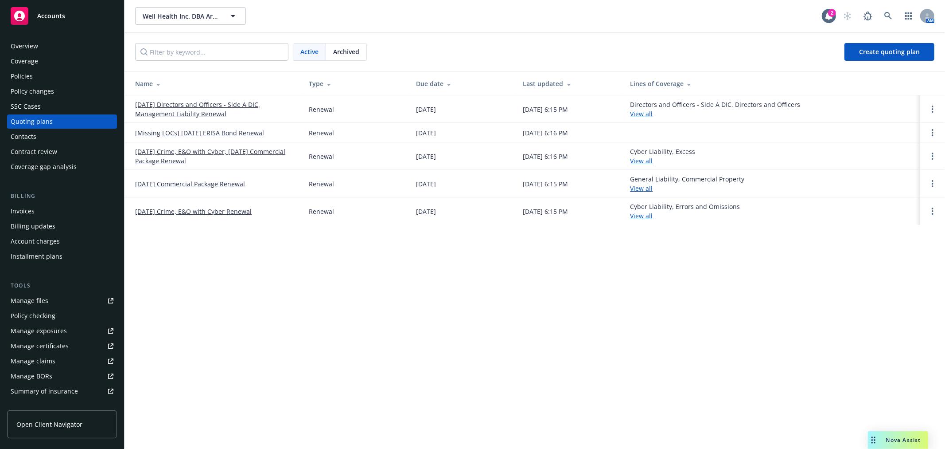
click at [37, 70] on div "Policies" at bounding box center [62, 76] width 103 height 14
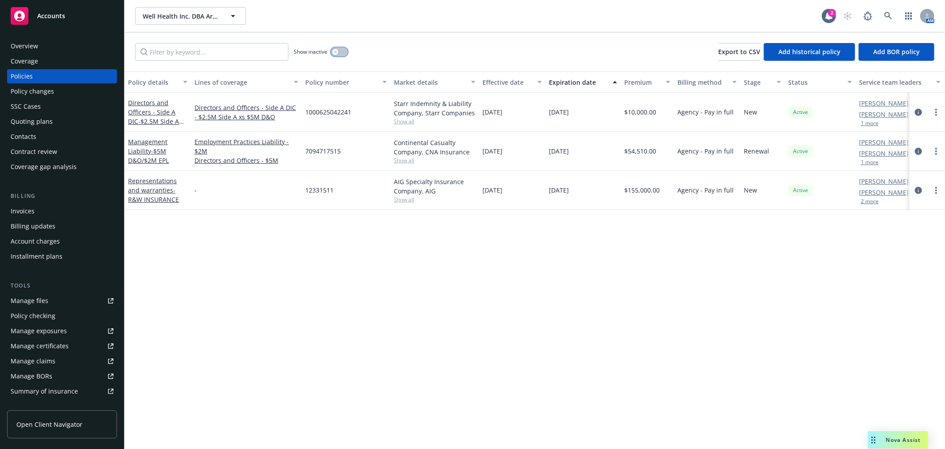
click at [336, 51] on icon "button" at bounding box center [336, 52] width 4 height 4
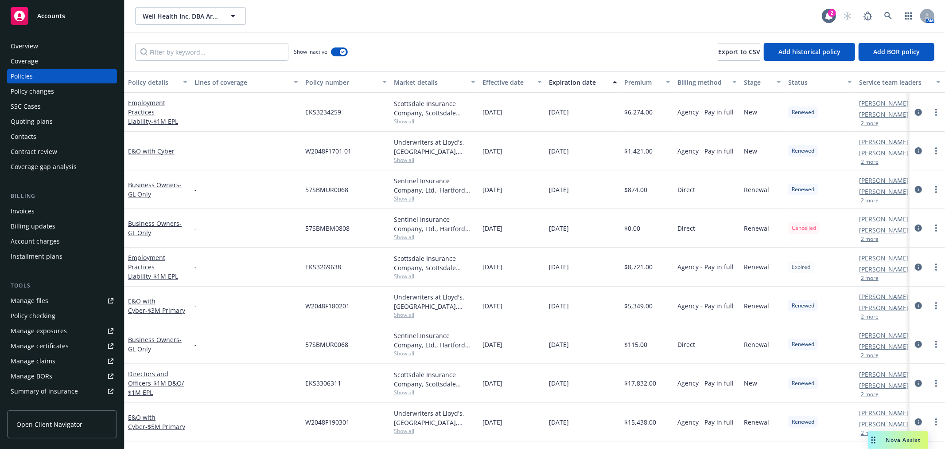
click at [29, 76] on div "Policies" at bounding box center [22, 76] width 22 height 14
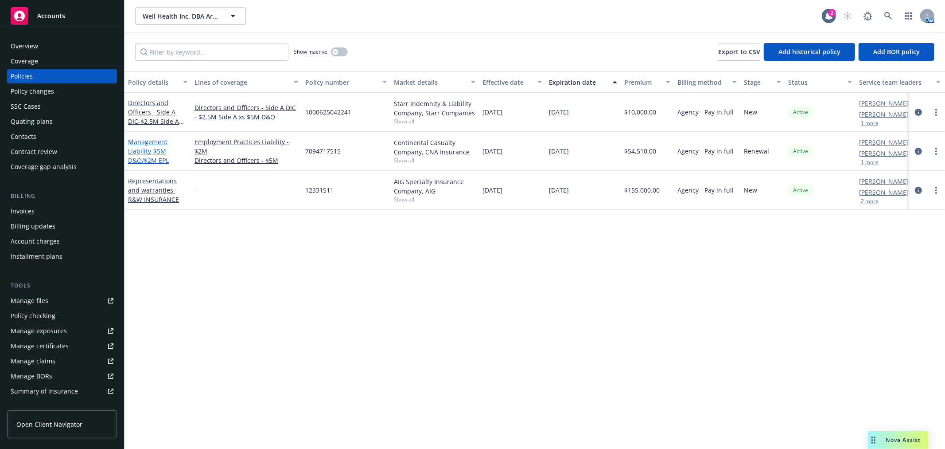
click at [156, 150] on span "- $5M D&O/$2M EPL" at bounding box center [148, 156] width 41 height 18
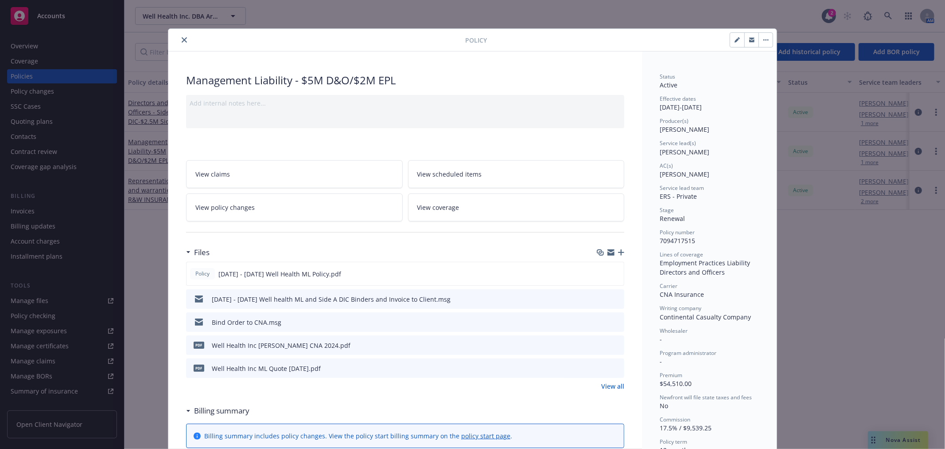
click at [182, 37] on icon "close" at bounding box center [184, 39] width 5 height 5
